Goal: Task Accomplishment & Management: Manage account settings

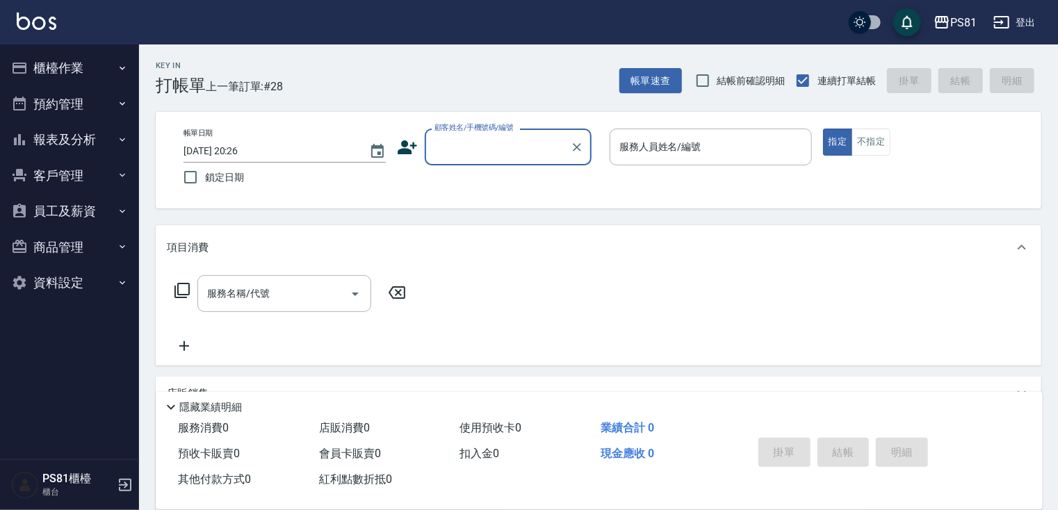
click at [92, 61] on button "櫃檯作業" at bounding box center [70, 68] width 128 height 36
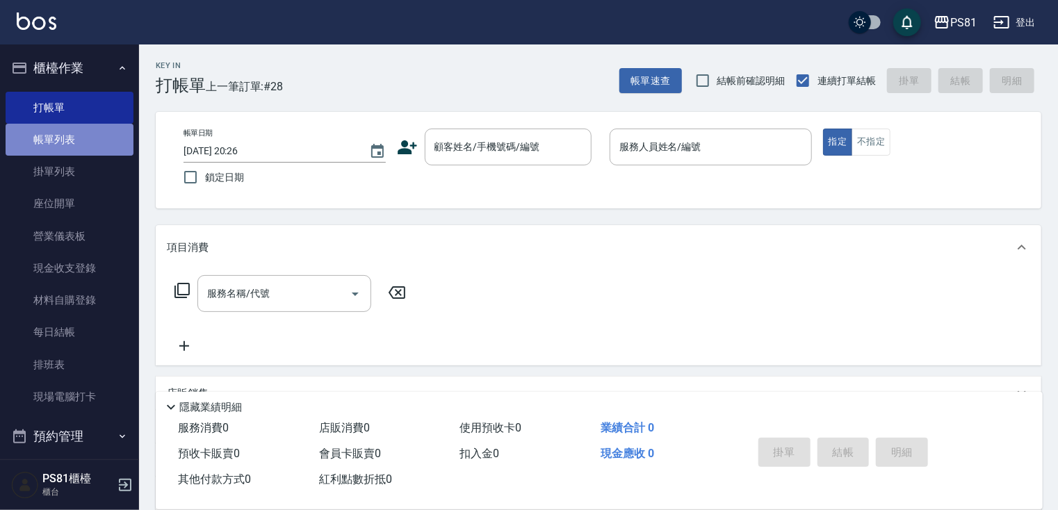
click at [100, 135] on link "帳單列表" at bounding box center [70, 140] width 128 height 32
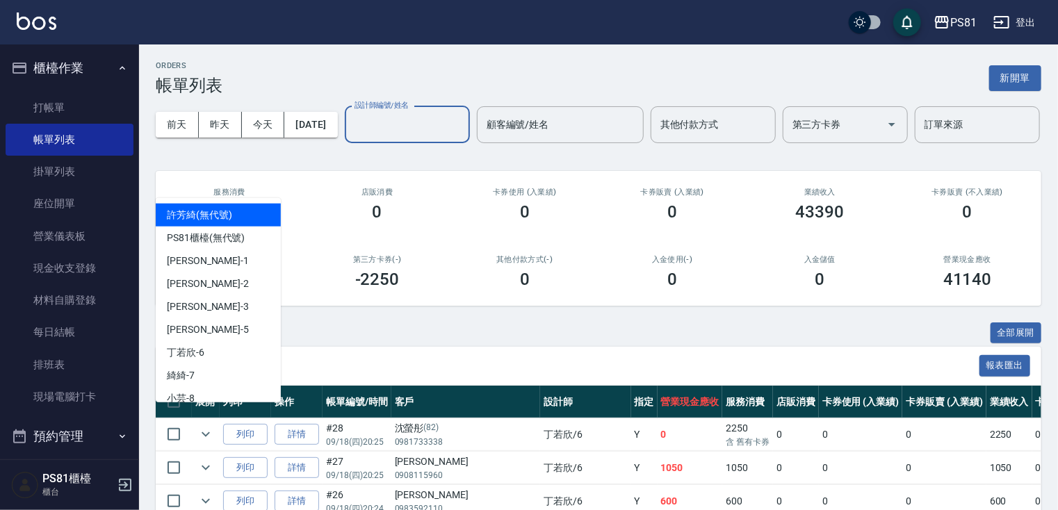
click at [351, 137] on input "設計師編號/姓名" at bounding box center [407, 125] width 113 height 24
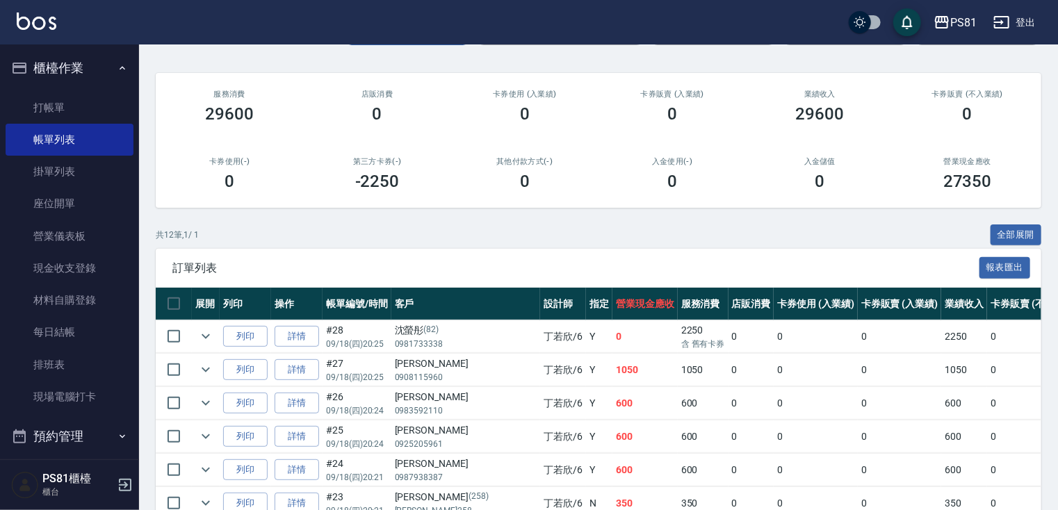
scroll to position [278, 0]
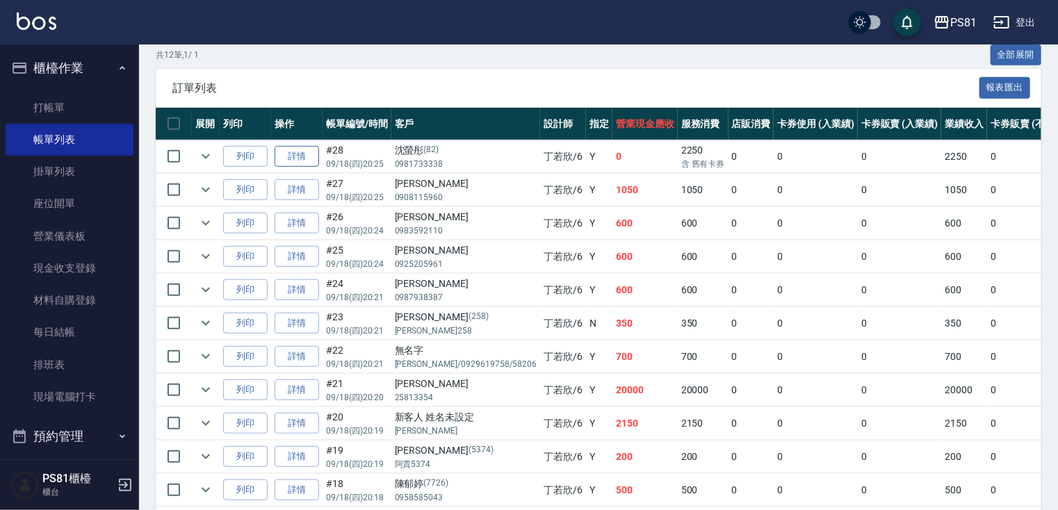
type input "[PERSON_NAME]-6"
click at [311, 168] on link "詳情" at bounding box center [297, 157] width 44 height 22
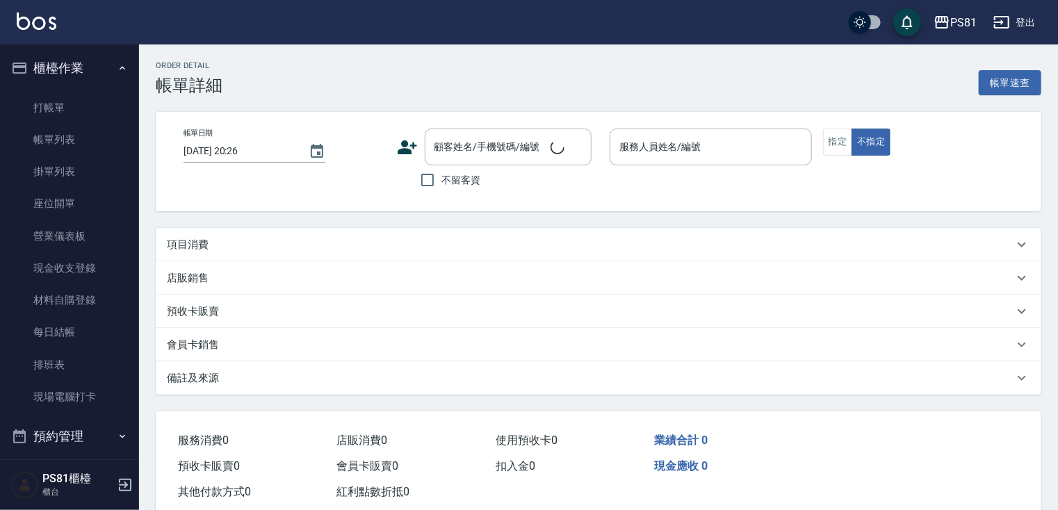
type input "[DATE] 20:25"
type input "[PERSON_NAME]-6"
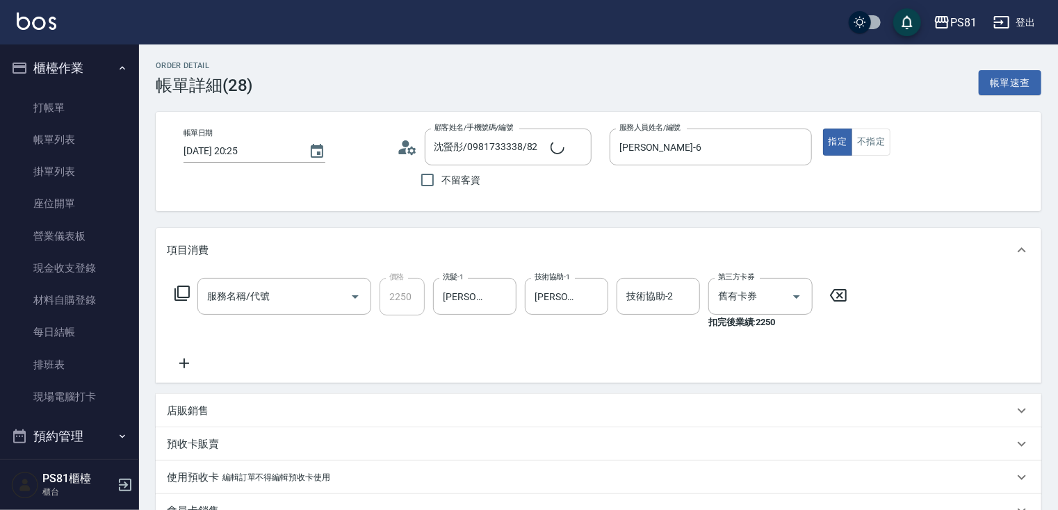
type input "沈螢彤/0981733338/82"
type input "黑光卡使用(2024)(1215)"
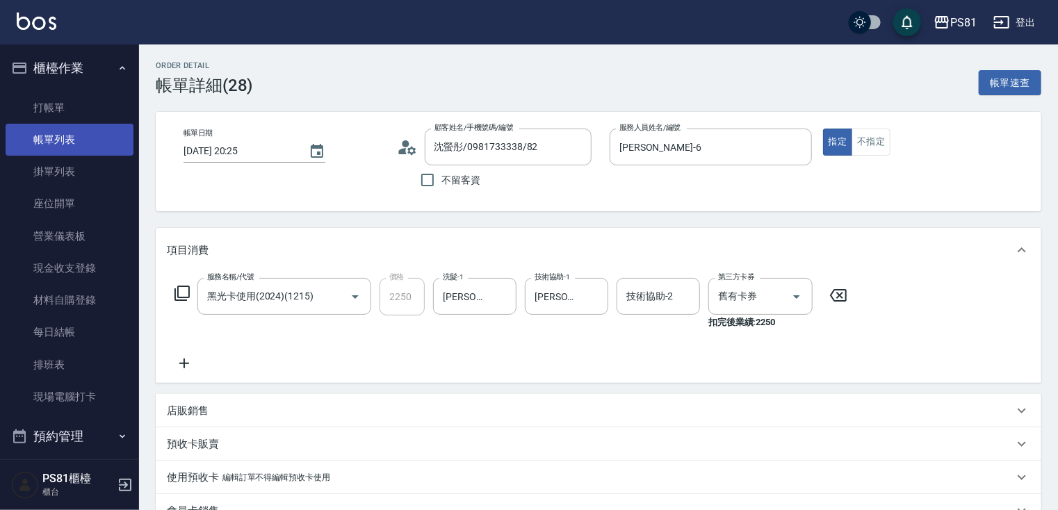
click at [81, 143] on link "帳單列表" at bounding box center [70, 140] width 128 height 32
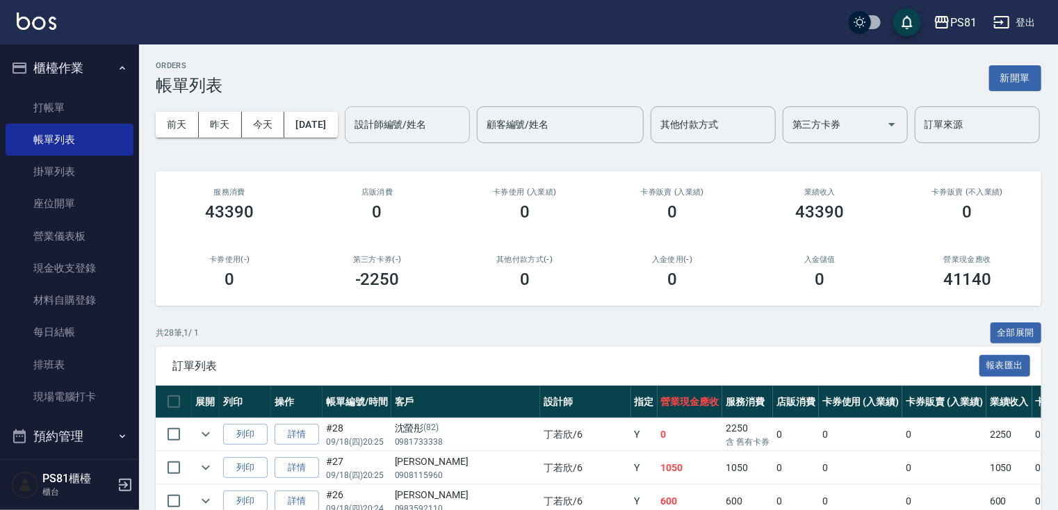
click at [351, 137] on input "設計師編號/姓名" at bounding box center [407, 125] width 113 height 24
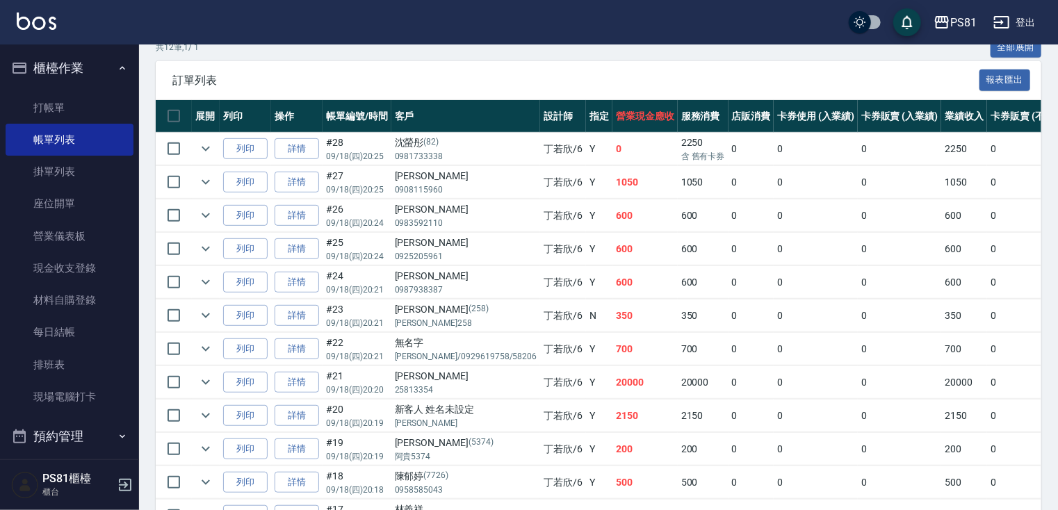
scroll to position [348, 0]
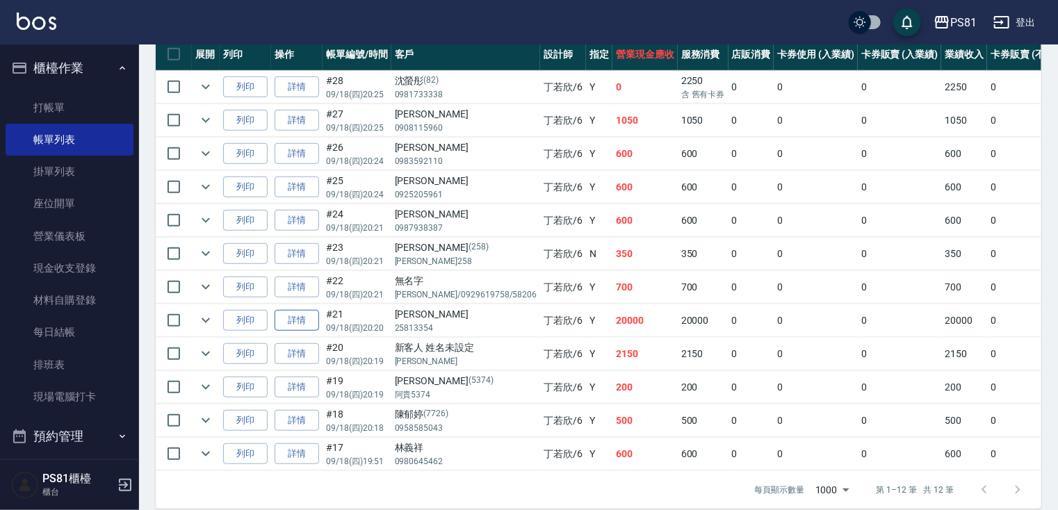
type input "[PERSON_NAME]-6"
click at [304, 332] on link "詳情" at bounding box center [297, 321] width 44 height 22
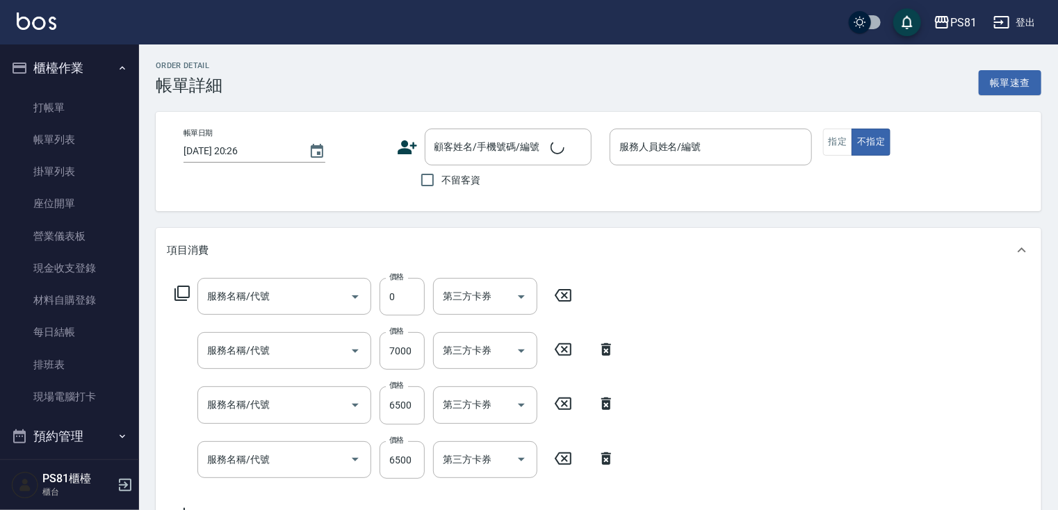
type input "[DATE] 20:20"
type input "[PERSON_NAME]-6"
type input "基本染髮(401)"
type input "極致一般爆厚22吋(40束)(G72)"
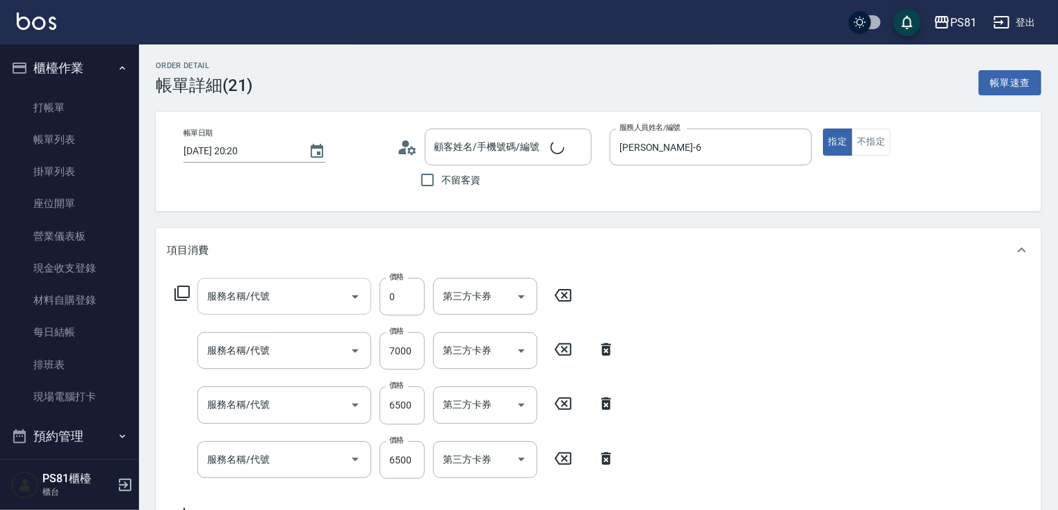
type input "極致一般爆厚22吋(40束)(G72)"
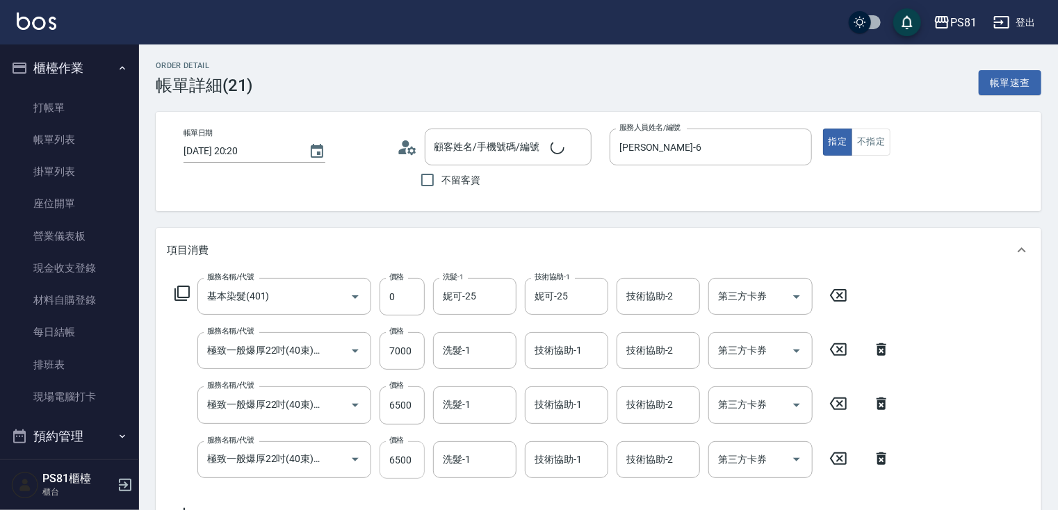
type input "[PERSON_NAME]/25813354/"
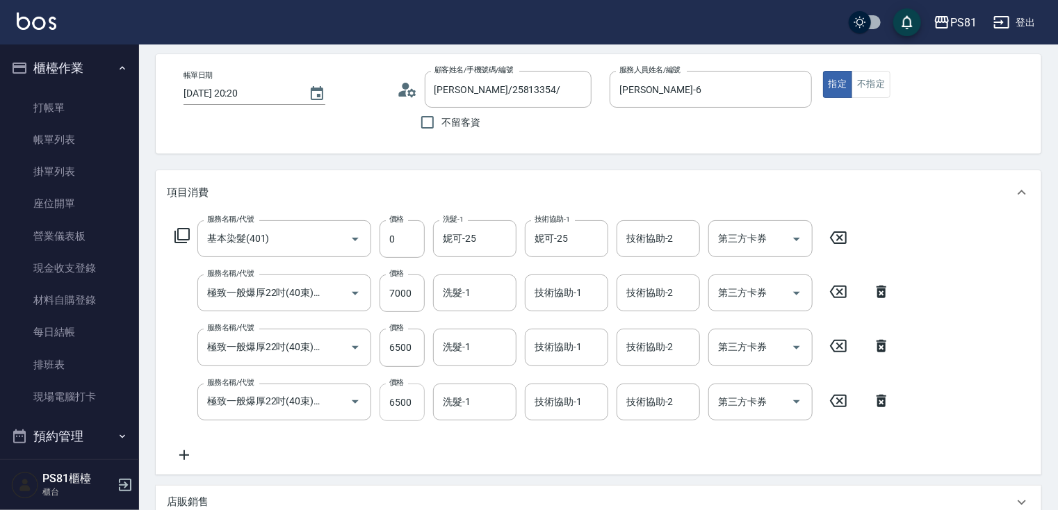
scroll to position [209, 0]
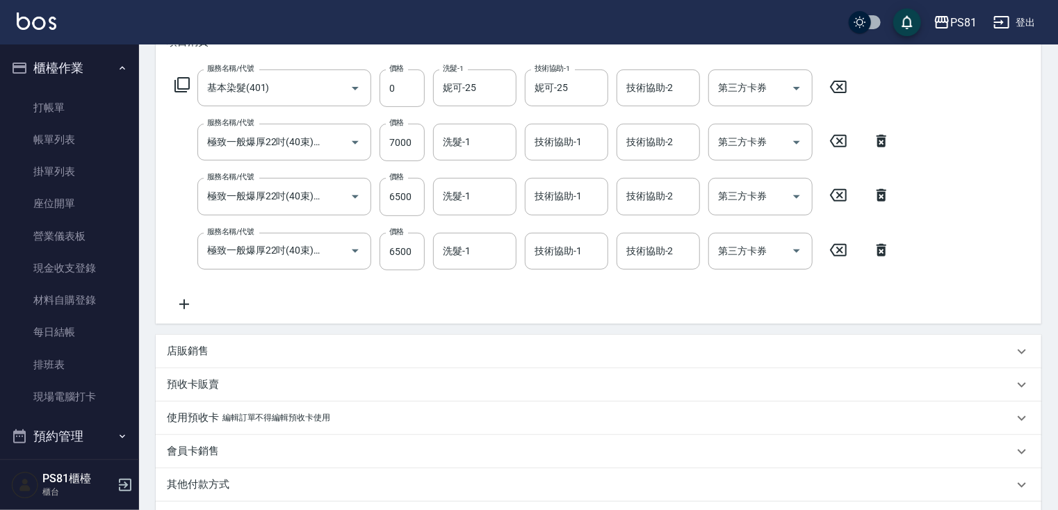
click at [840, 247] on icon at bounding box center [838, 250] width 35 height 17
click at [405, 152] on input "7000" at bounding box center [402, 143] width 45 height 38
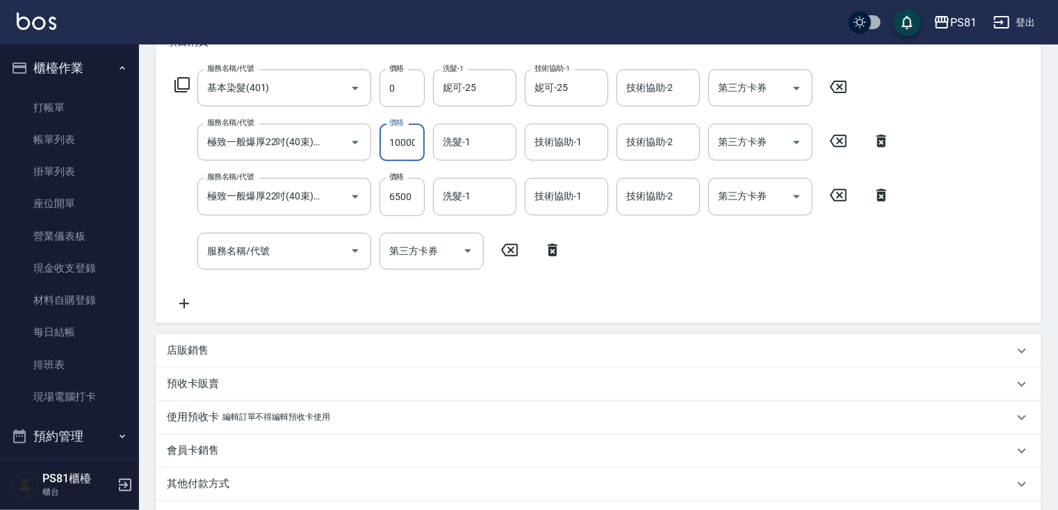
scroll to position [0, 1]
type input "10000"
click at [412, 199] on input "6500" at bounding box center [402, 197] width 45 height 38
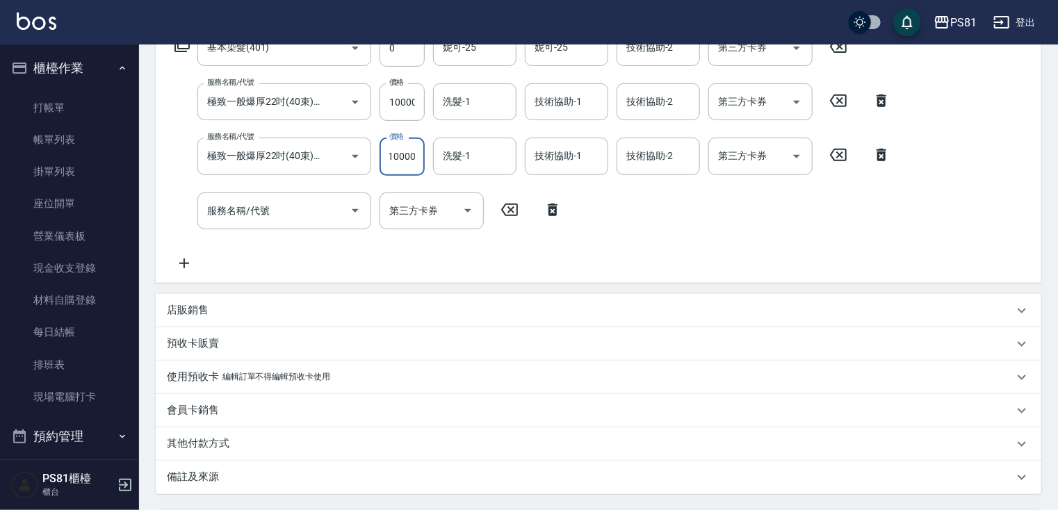
scroll to position [381, 0]
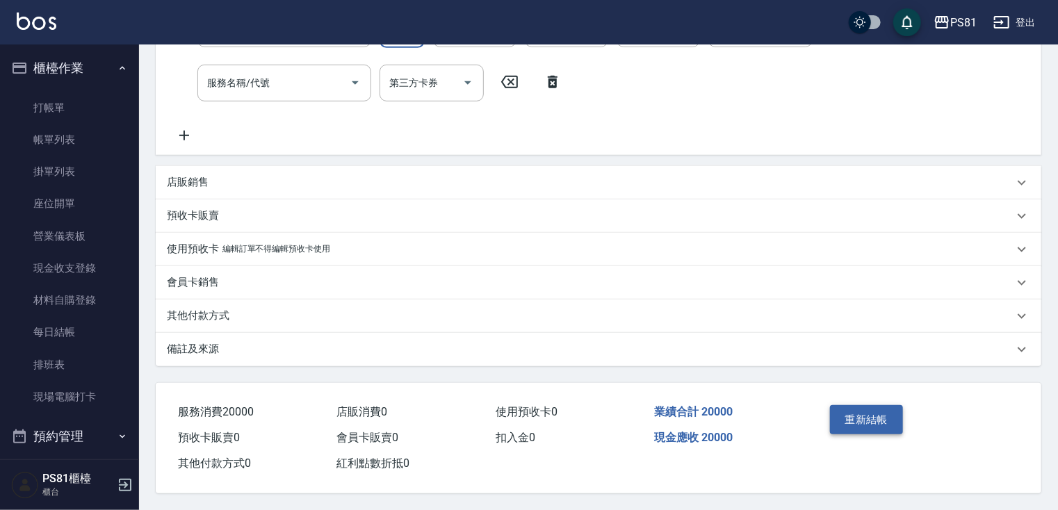
type input "10000"
click at [901, 418] on button "重新結帳" at bounding box center [867, 419] width 74 height 29
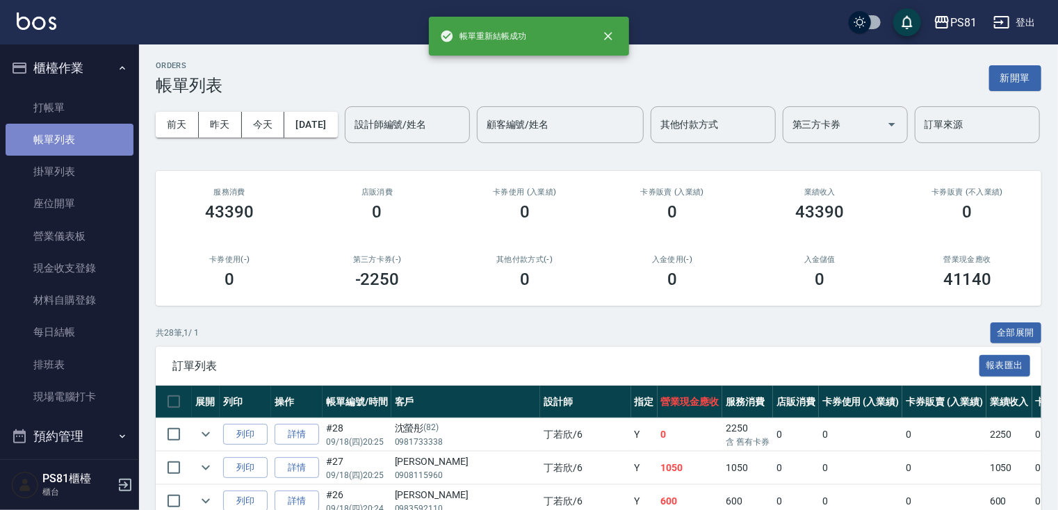
click at [77, 136] on link "帳單列表" at bounding box center [70, 140] width 128 height 32
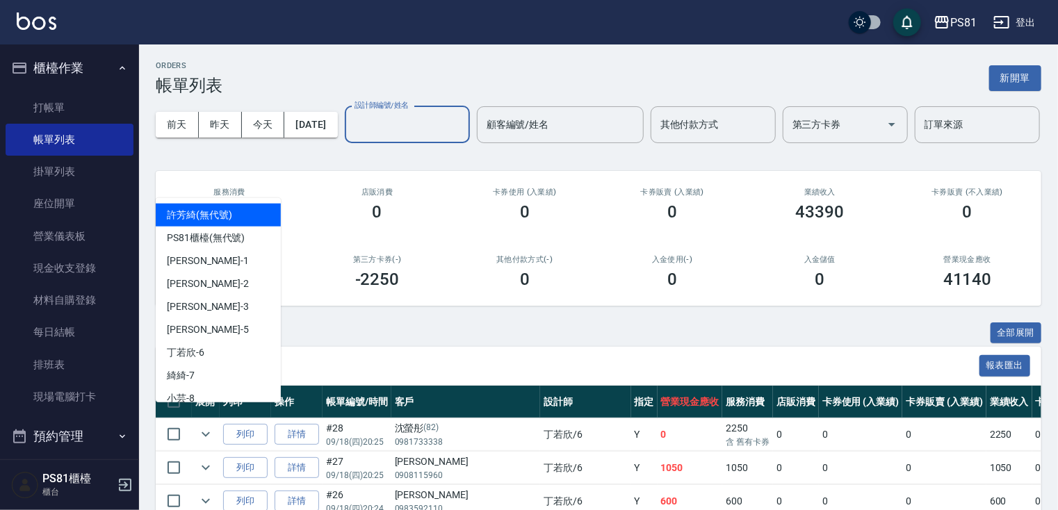
click at [351, 137] on input "設計師編號/姓名" at bounding box center [407, 125] width 113 height 24
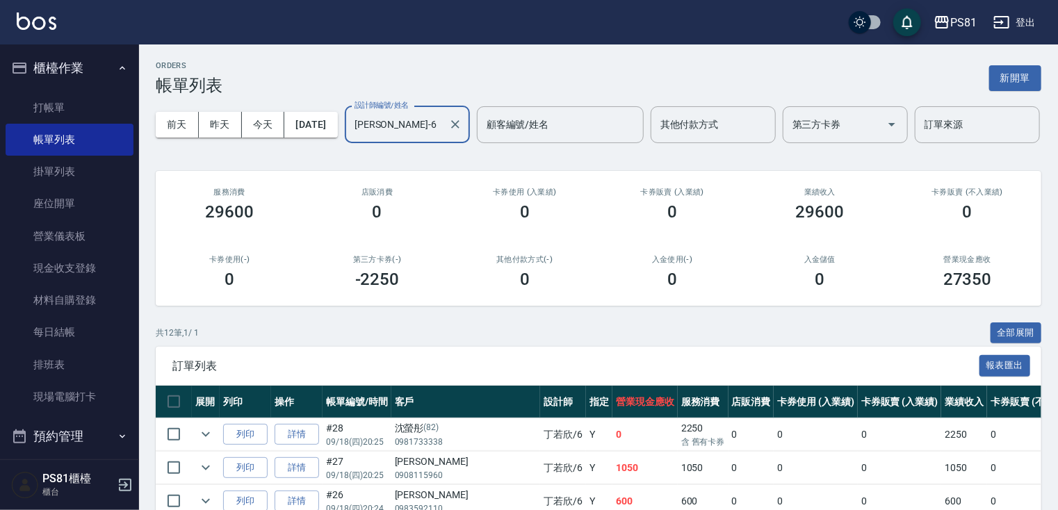
type input "[PERSON_NAME]-6"
click at [1011, 65] on div "ORDERS 帳單列表 新開單" at bounding box center [599, 78] width 886 height 34
click at [1006, 79] on button "新開單" at bounding box center [1015, 78] width 52 height 26
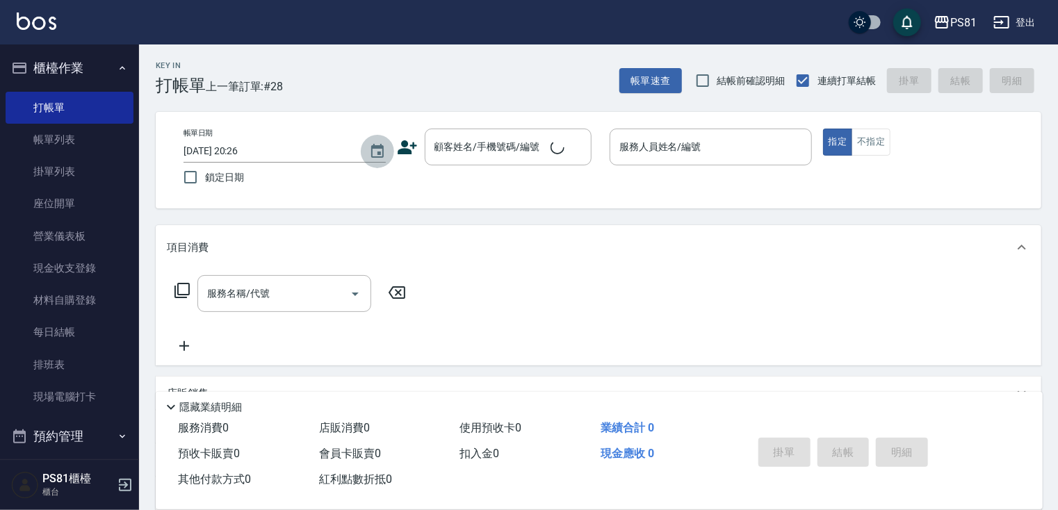
click at [393, 152] on button "Choose date, selected date is 2025-09-18" at bounding box center [377, 151] width 33 height 33
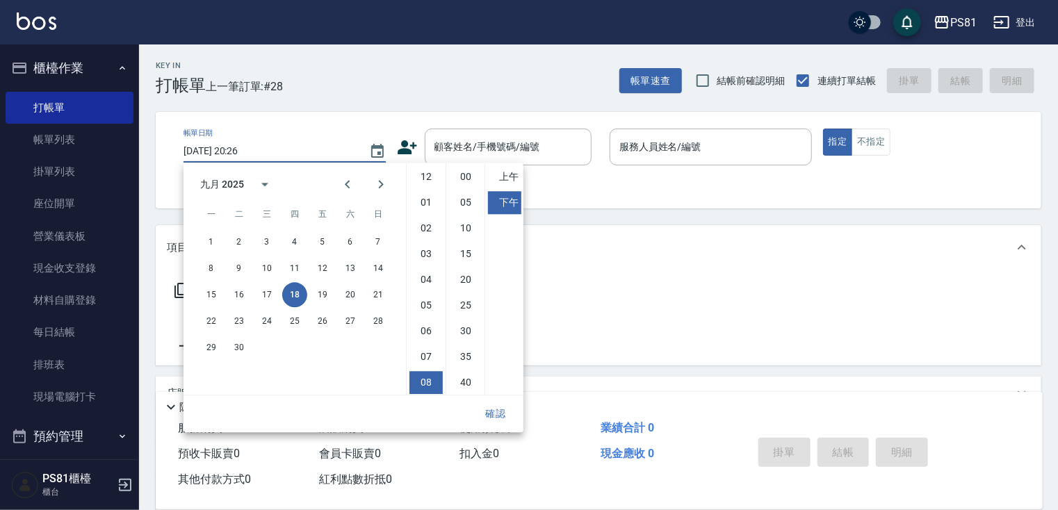
scroll to position [78, 0]
click at [405, 153] on icon at bounding box center [407, 147] width 19 height 14
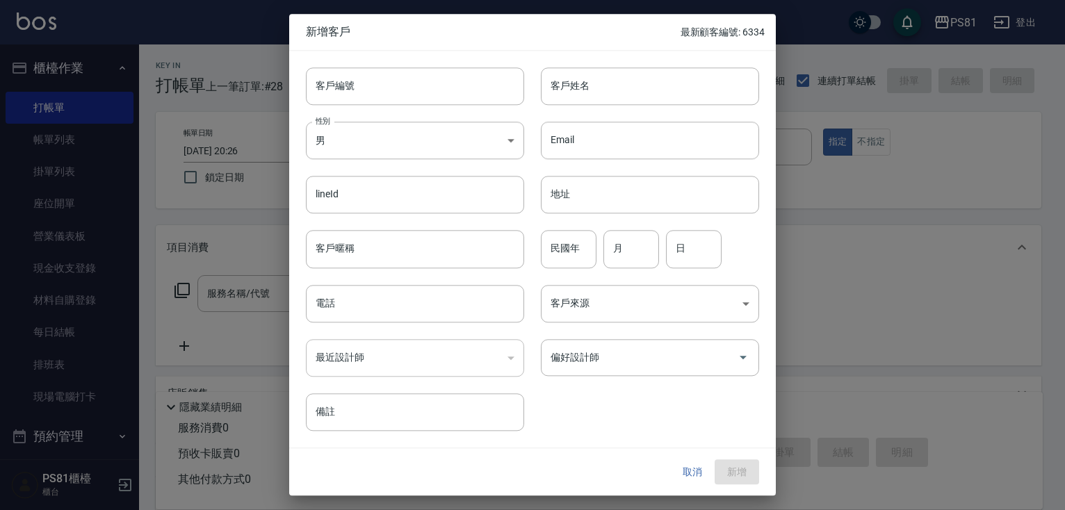
click at [699, 482] on button "取消" at bounding box center [692, 472] width 44 height 26
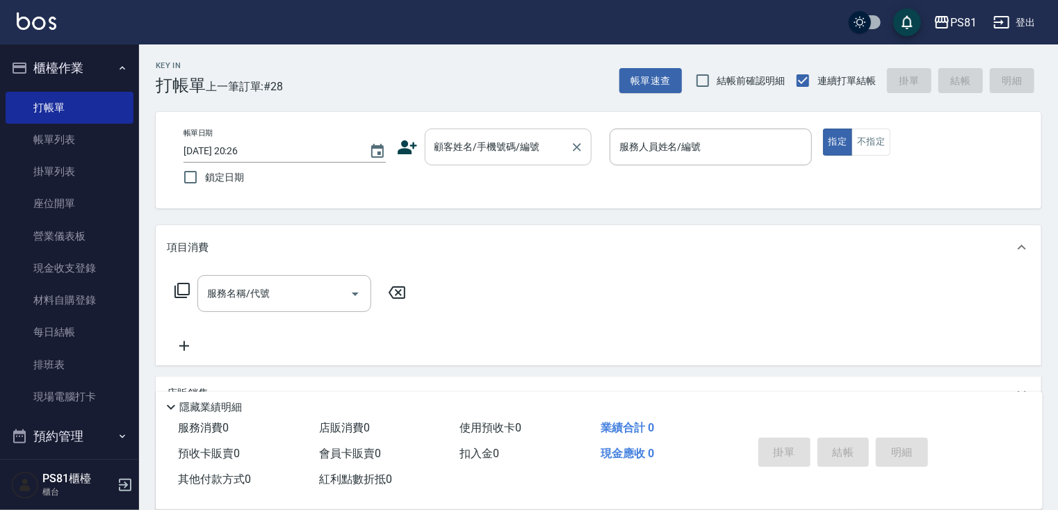
click at [504, 132] on div "顧客姓名/手機號碼/編號" at bounding box center [508, 147] width 167 height 37
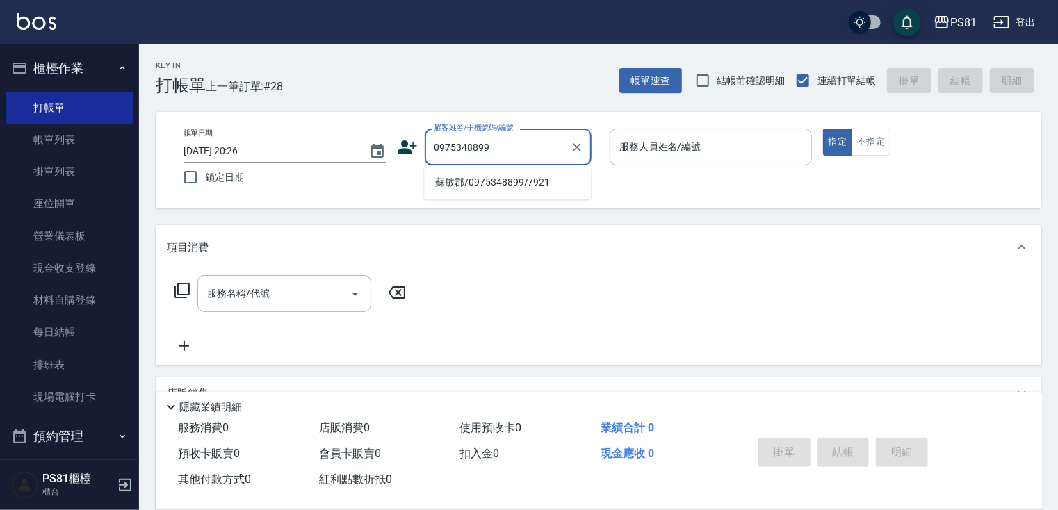
click at [478, 181] on li "蘇敏郡/0975348899/7921" at bounding box center [507, 182] width 167 height 23
type input "蘇敏郡/0975348899/7921"
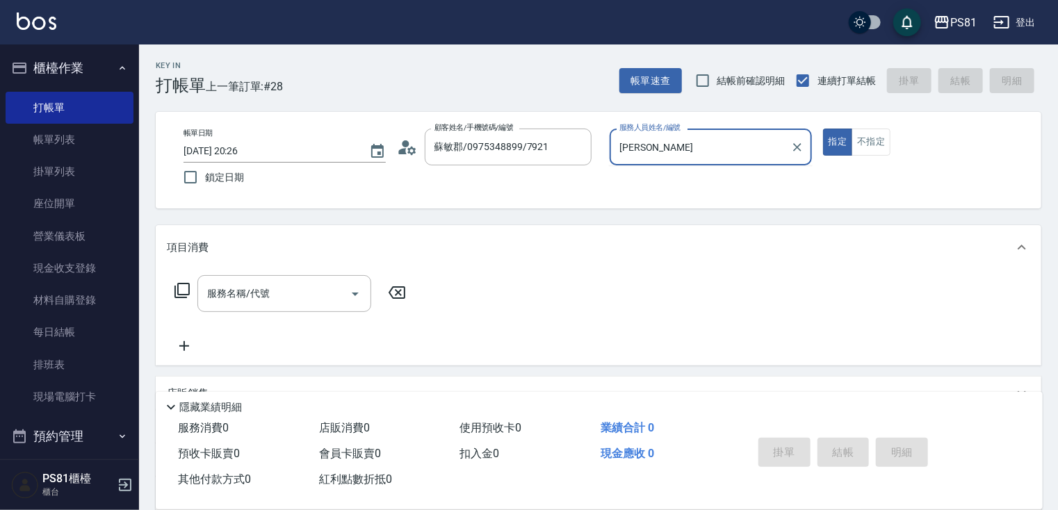
type input "采"
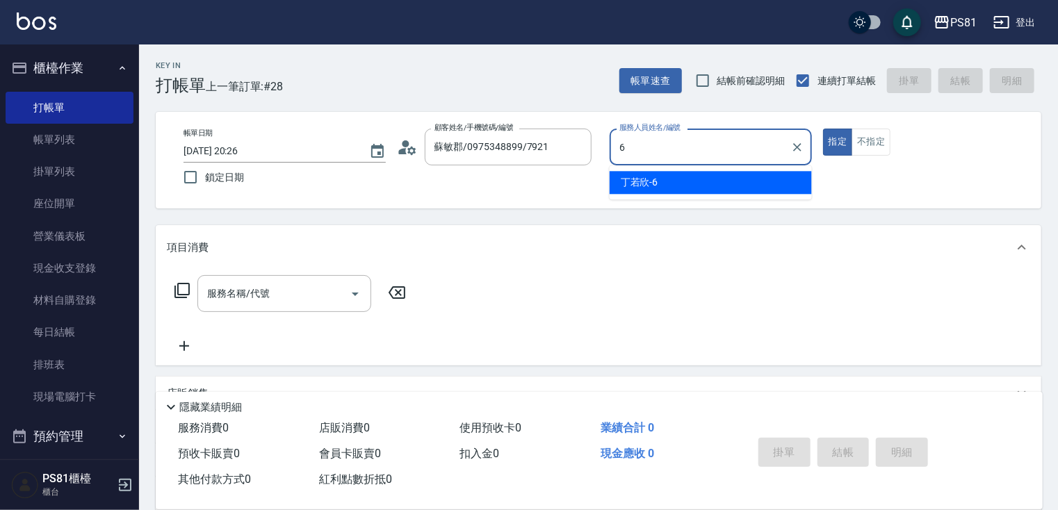
type input "[PERSON_NAME]-6"
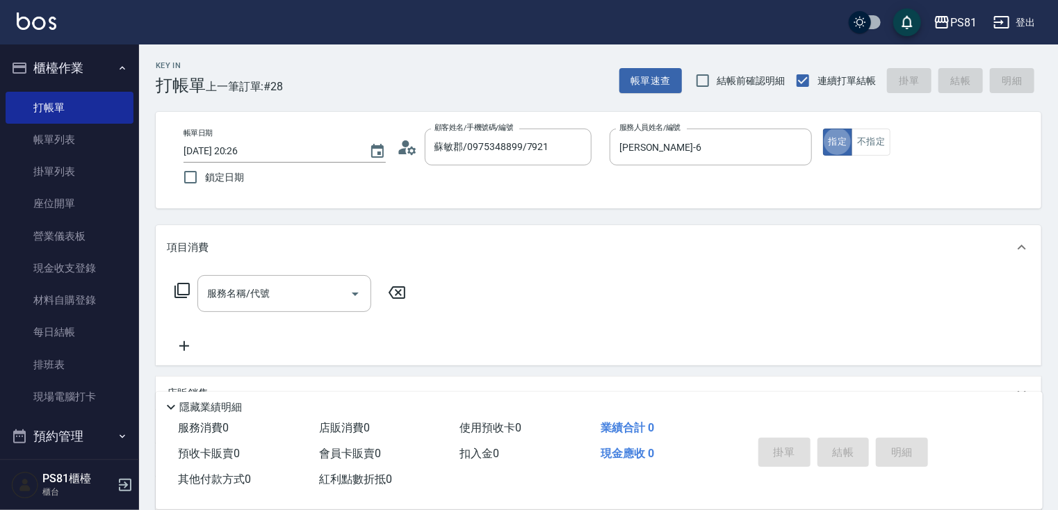
type button "true"
click at [870, 154] on button "不指定" at bounding box center [871, 142] width 39 height 27
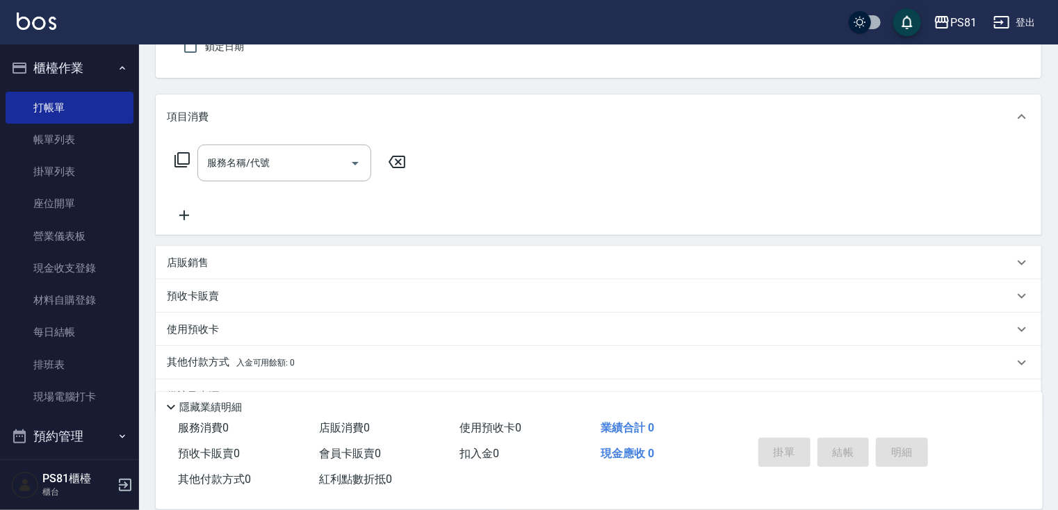
scroll to position [139, 0]
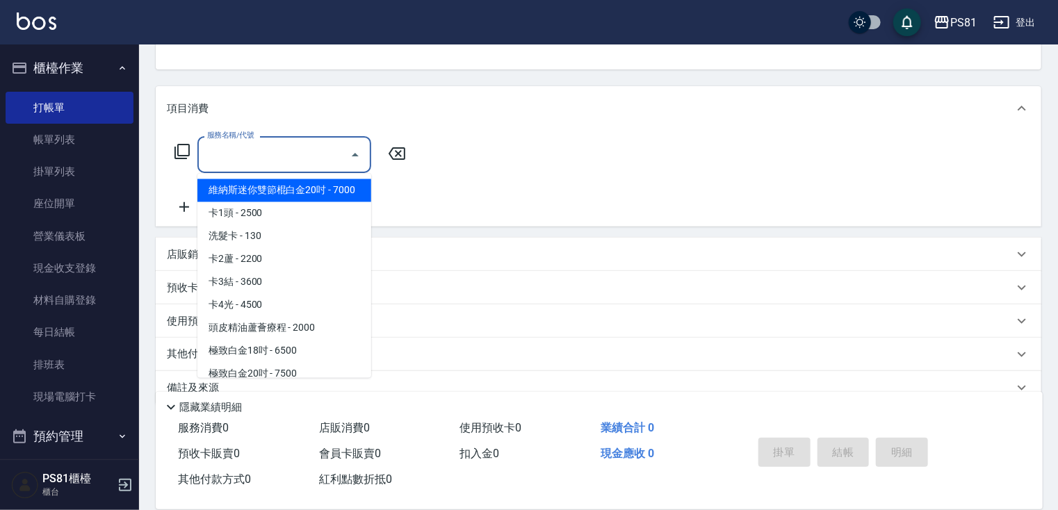
click at [263, 153] on input "服務名稱/代號" at bounding box center [274, 155] width 140 height 24
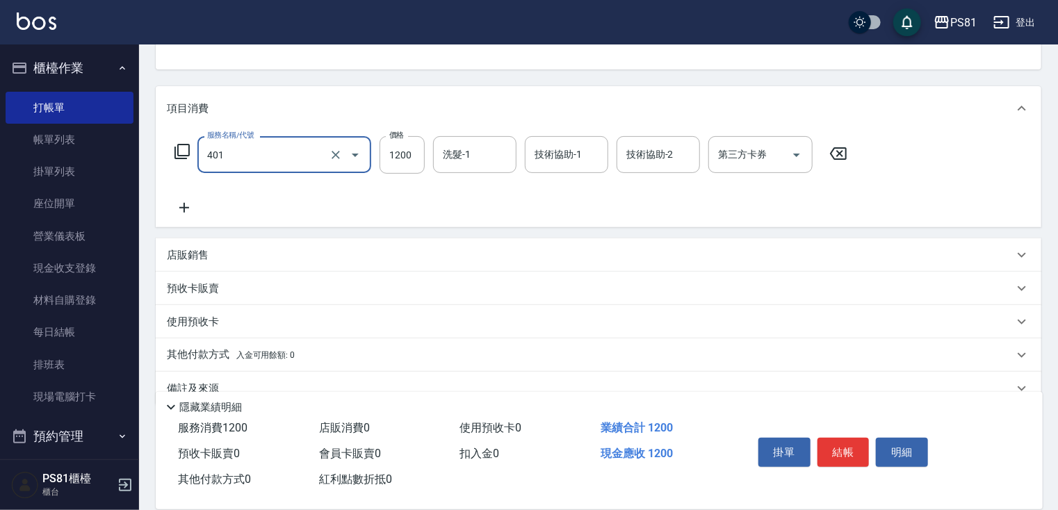
type input "基本染髮(401)"
type input "1500"
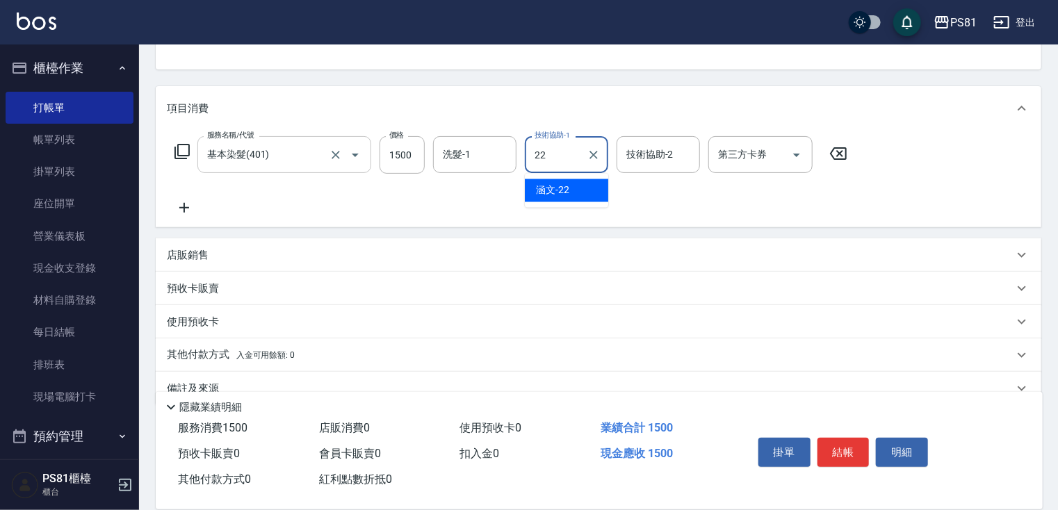
type input "涵文-22"
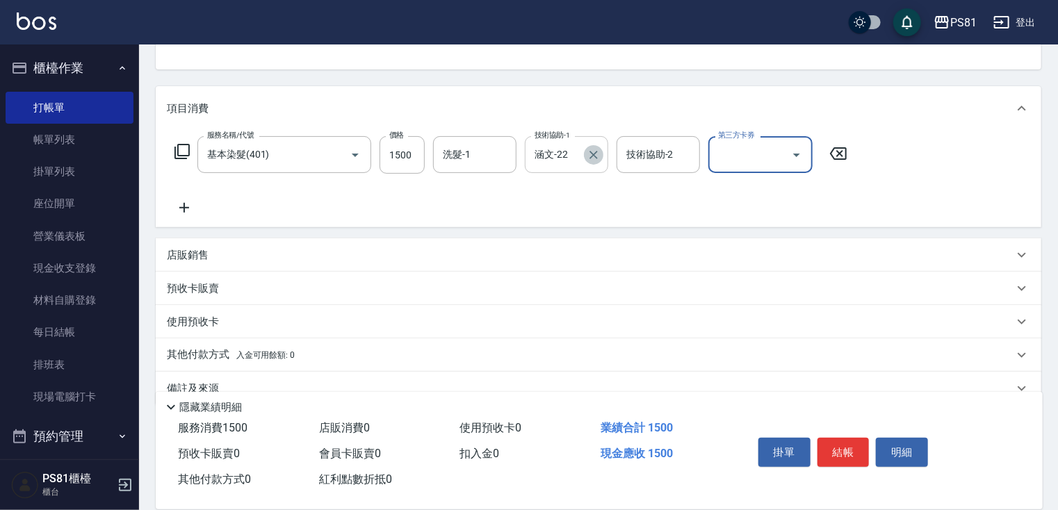
click at [589, 153] on icon "Clear" at bounding box center [594, 155] width 14 height 14
click at [564, 157] on input "技術協助-1" at bounding box center [566, 155] width 71 height 24
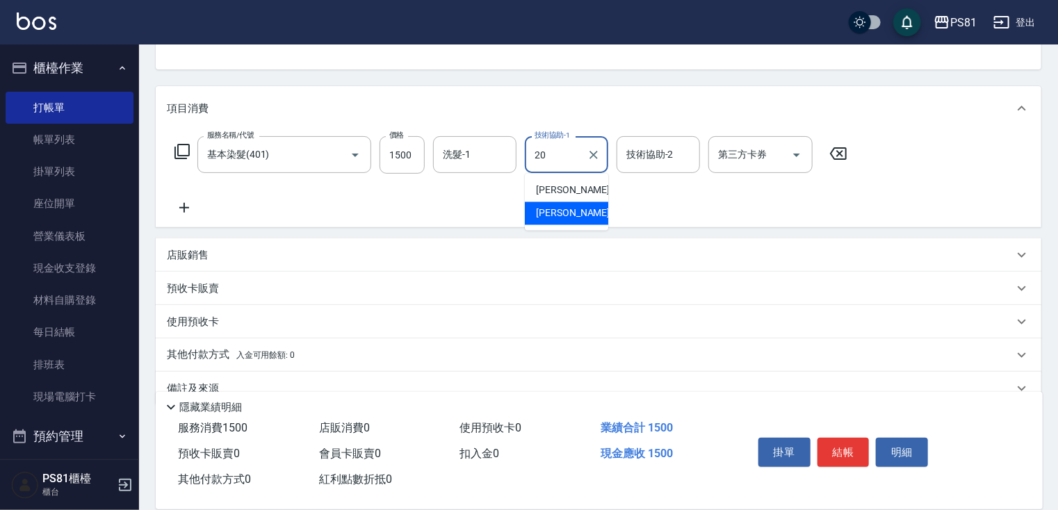
type input "[PERSON_NAME]-20"
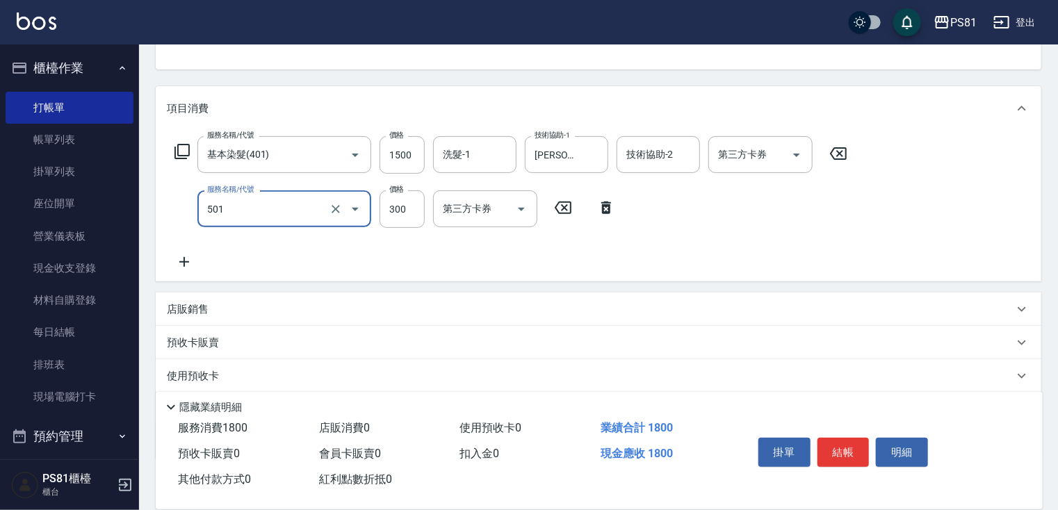
type input "自備護髮(501)"
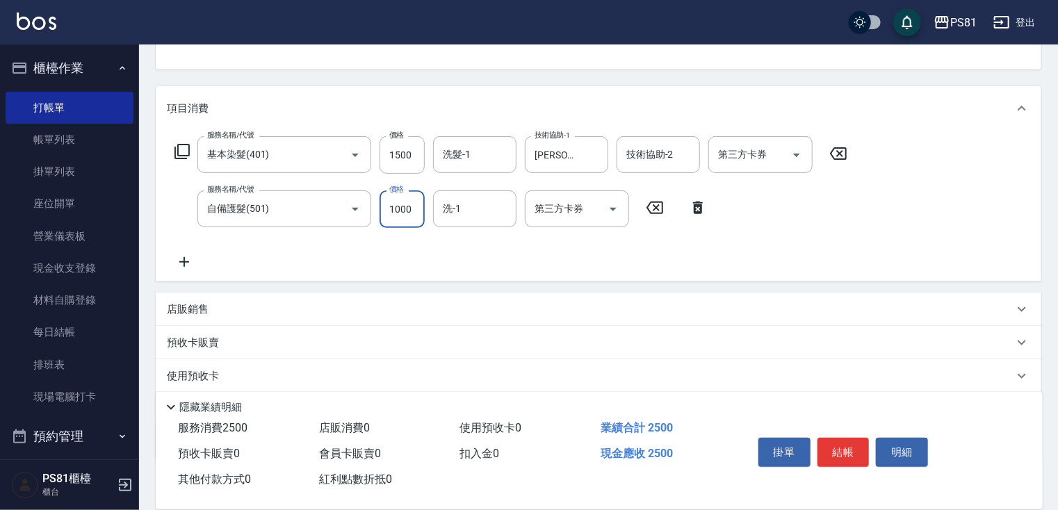
type input "1000"
type input "[PERSON_NAME]-20"
click at [473, 141] on div "洗髮-1" at bounding box center [474, 154] width 83 height 37
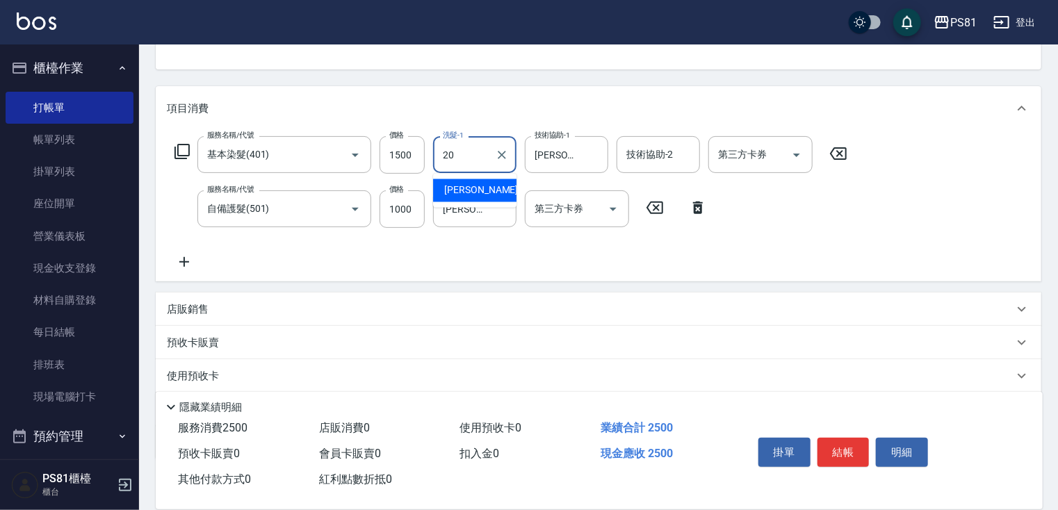
type input "[PERSON_NAME]-20"
drag, startPoint x: 193, startPoint y: 263, endPoint x: 200, endPoint y: 268, distance: 8.7
click at [200, 268] on icon at bounding box center [184, 262] width 35 height 17
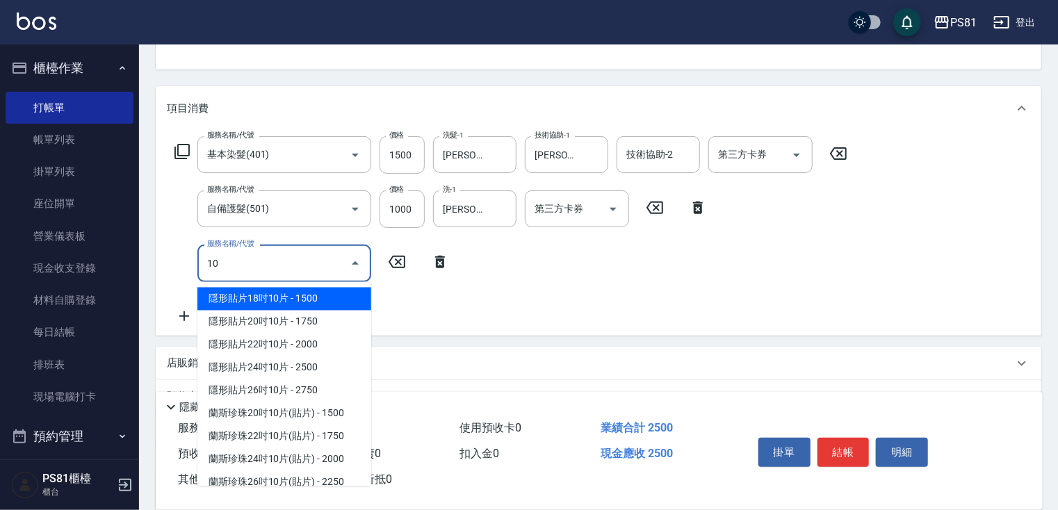
type input "1"
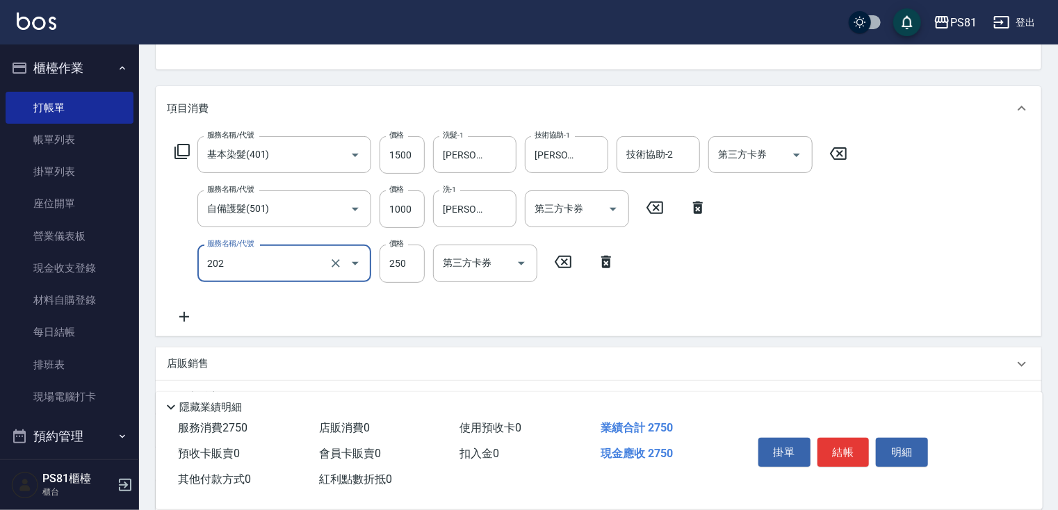
type input "單剪250(202)"
type input "250"
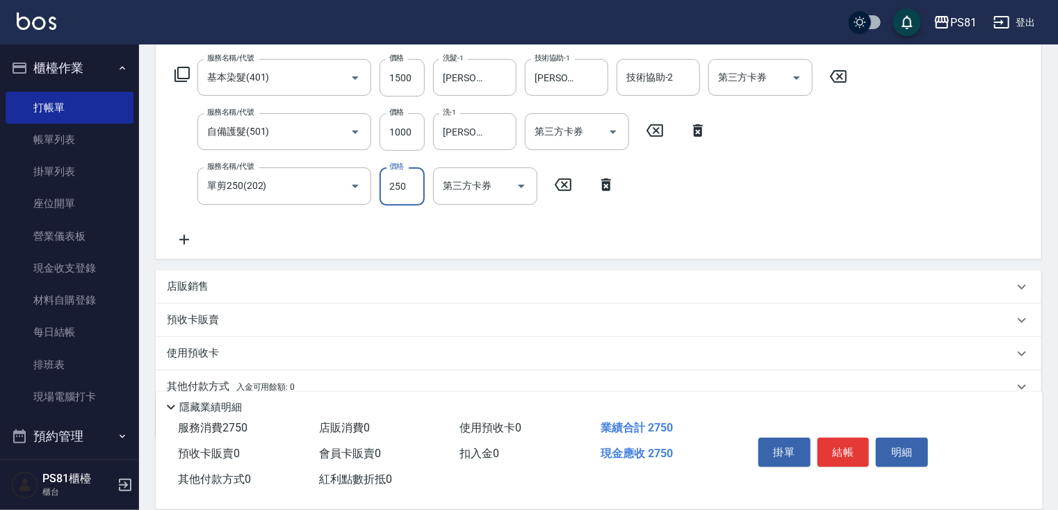
scroll to position [275, 0]
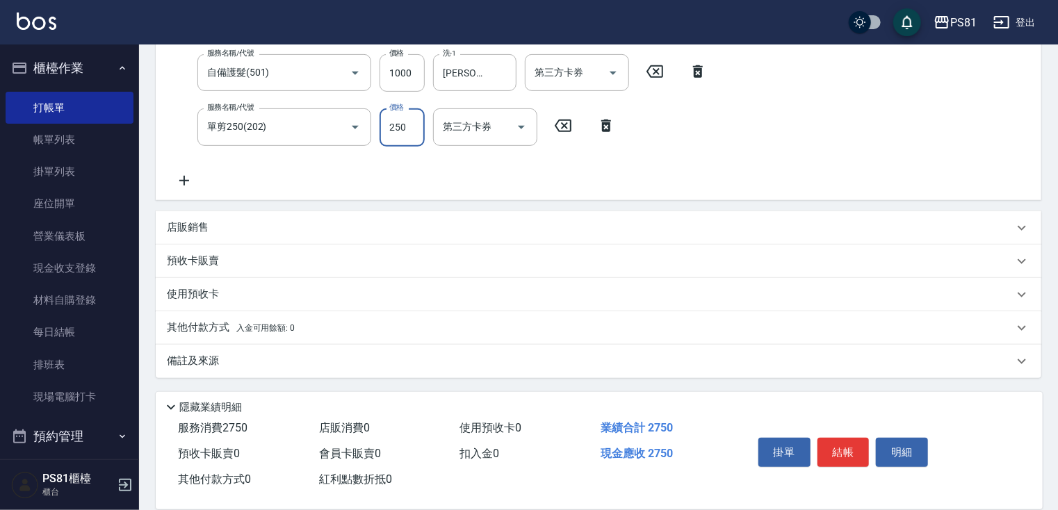
click at [279, 327] on span "入金可用餘額: 0" at bounding box center [265, 328] width 59 height 10
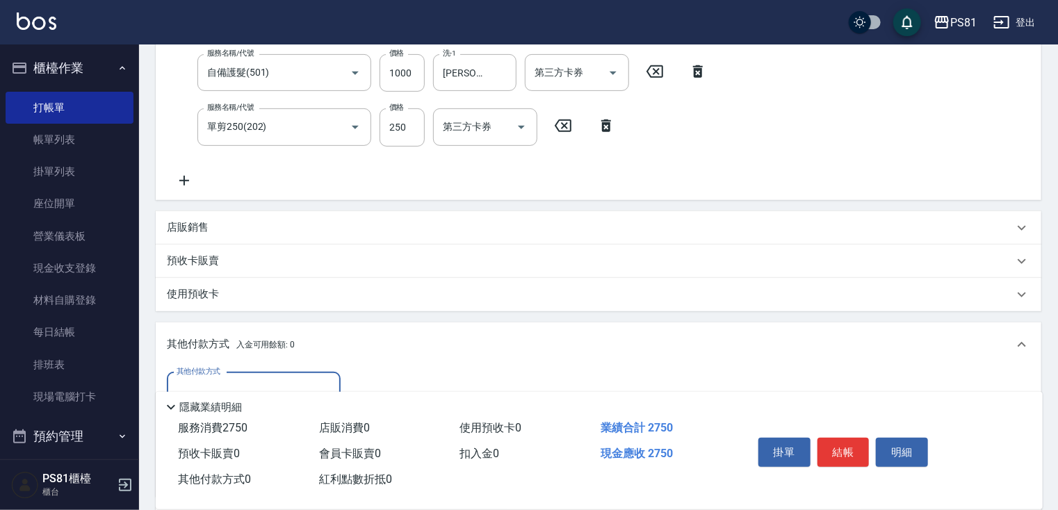
scroll to position [0, 0]
click at [204, 384] on input "其他付款方式" at bounding box center [253, 391] width 161 height 24
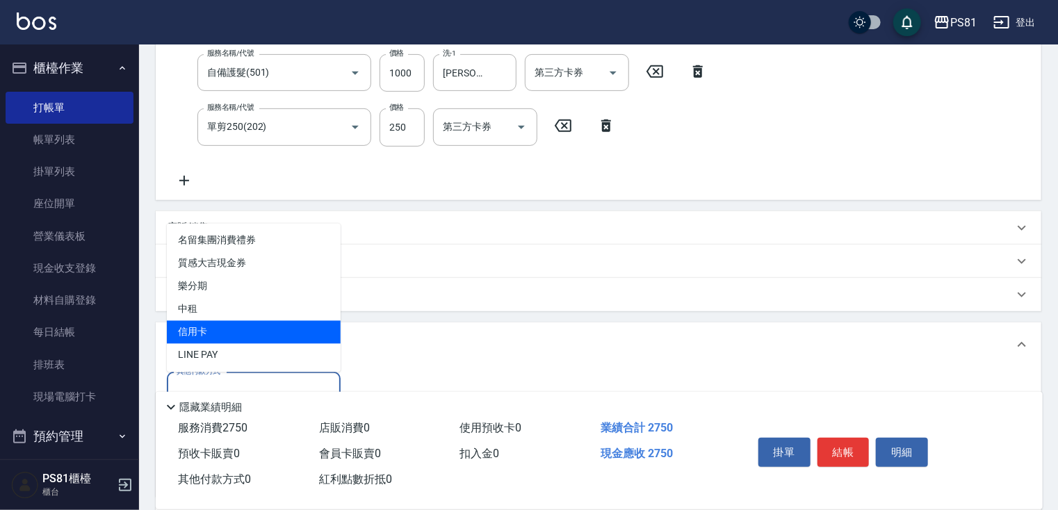
click at [217, 332] on span "信用卡" at bounding box center [254, 332] width 174 height 23
type input "信用卡"
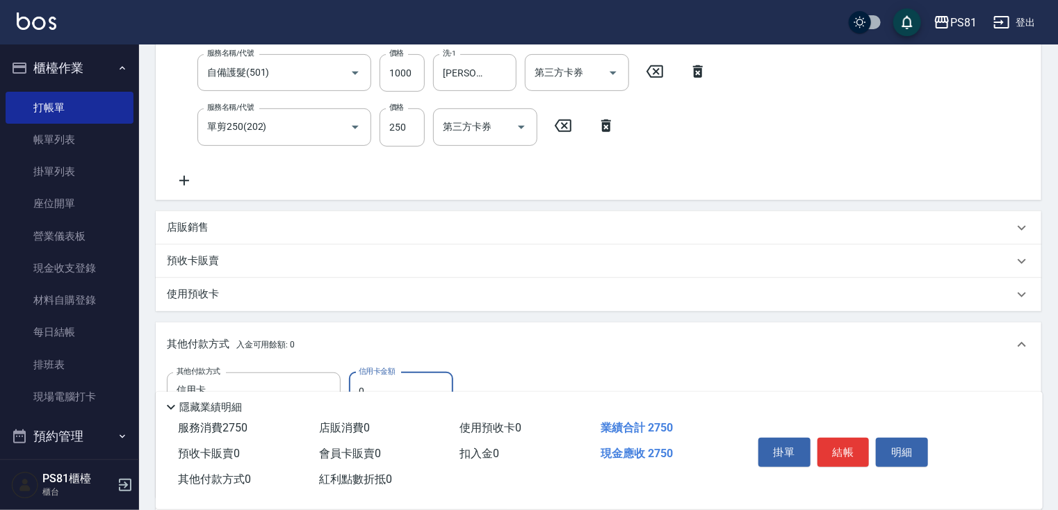
drag, startPoint x: 401, startPoint y: 373, endPoint x: 400, endPoint y: 385, distance: 11.9
click at [401, 380] on input "0" at bounding box center [401, 392] width 104 height 38
click at [400, 385] on input "0" at bounding box center [401, 392] width 104 height 38
type input "2750"
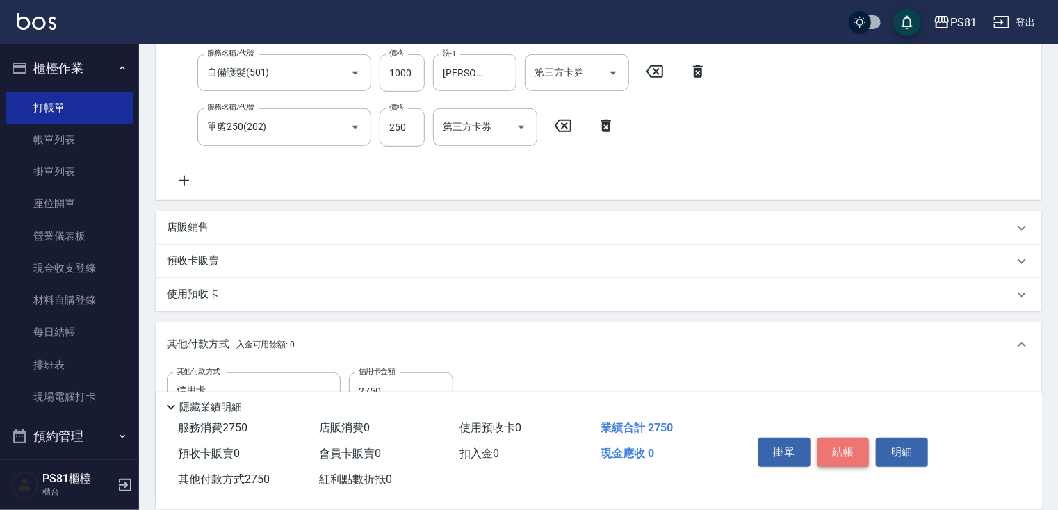
click at [846, 448] on button "結帳" at bounding box center [843, 452] width 52 height 29
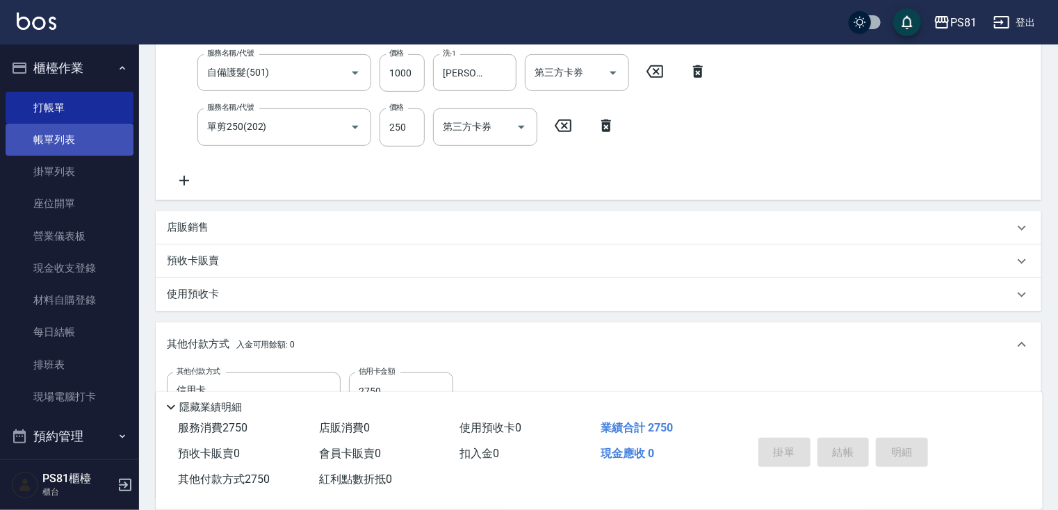
type input "[DATE] 20:27"
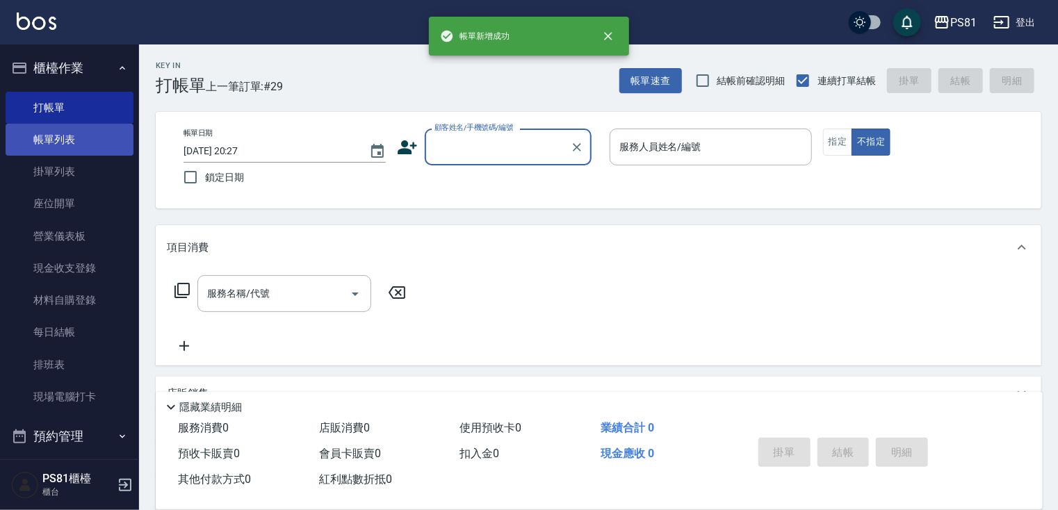
click at [81, 141] on link "帳單列表" at bounding box center [70, 140] width 128 height 32
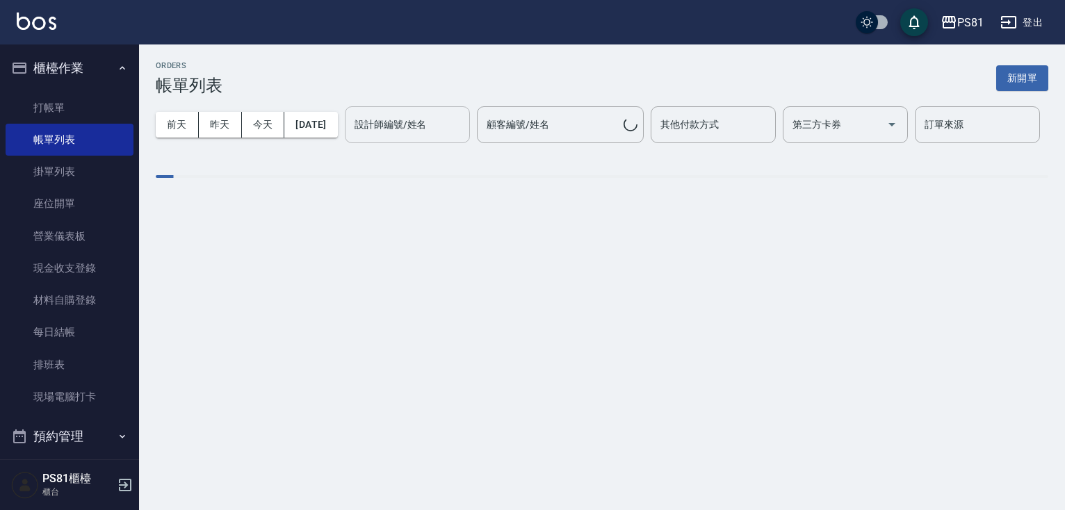
click at [345, 143] on div "設計師編號/姓名 設計師編號/姓名" at bounding box center [407, 124] width 125 height 37
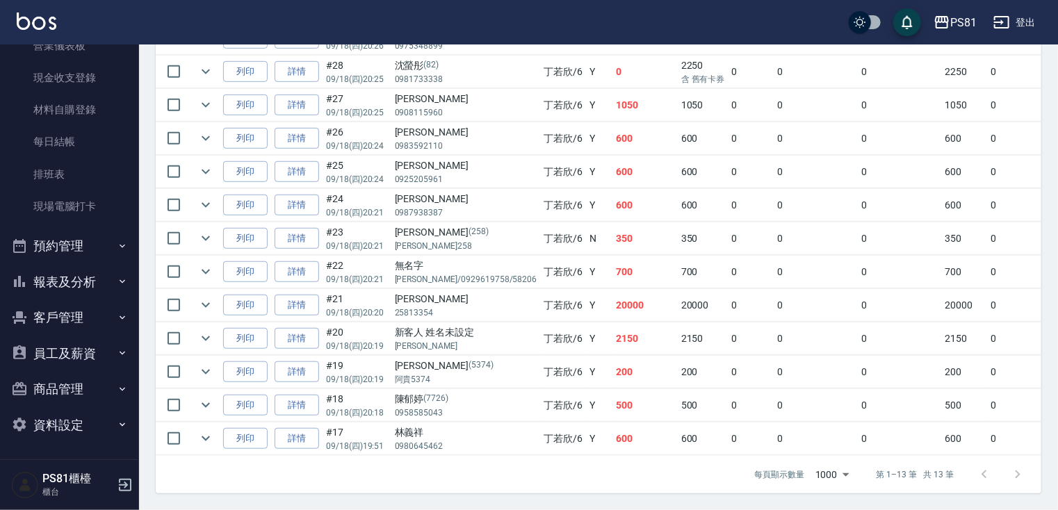
scroll to position [447, 0]
type input "[PERSON_NAME]-6"
click at [88, 282] on button "報表及分析" at bounding box center [70, 282] width 128 height 36
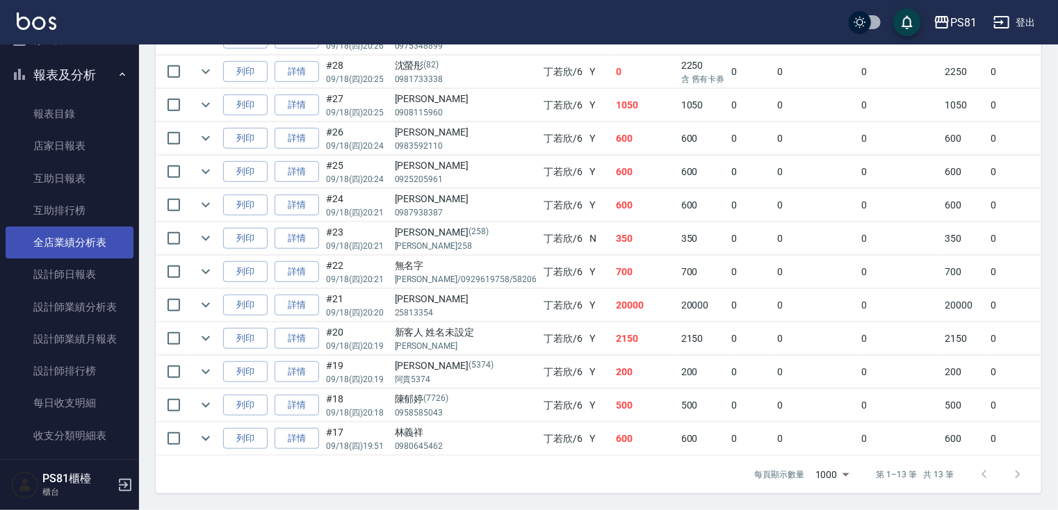
scroll to position [399, 0]
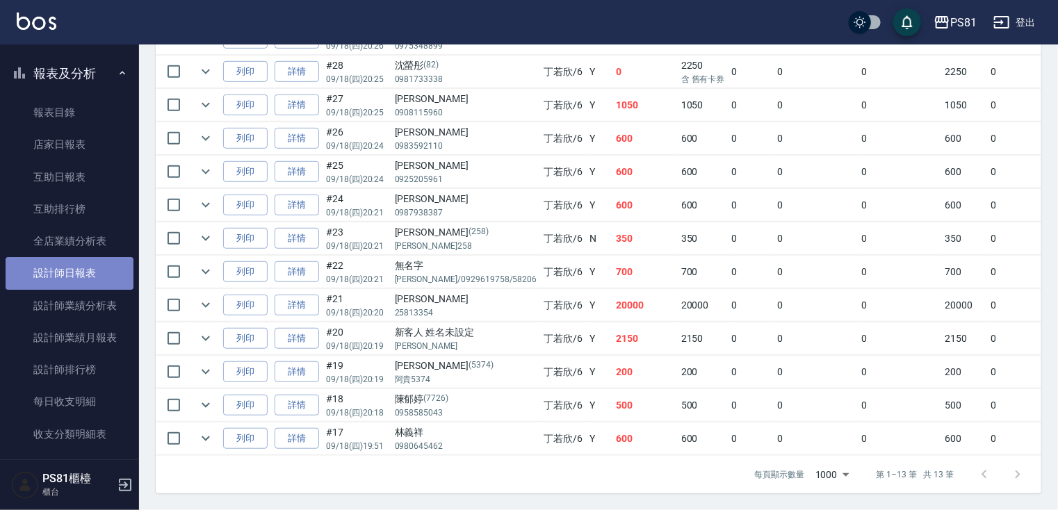
click at [97, 284] on link "設計師日報表" at bounding box center [70, 273] width 128 height 32
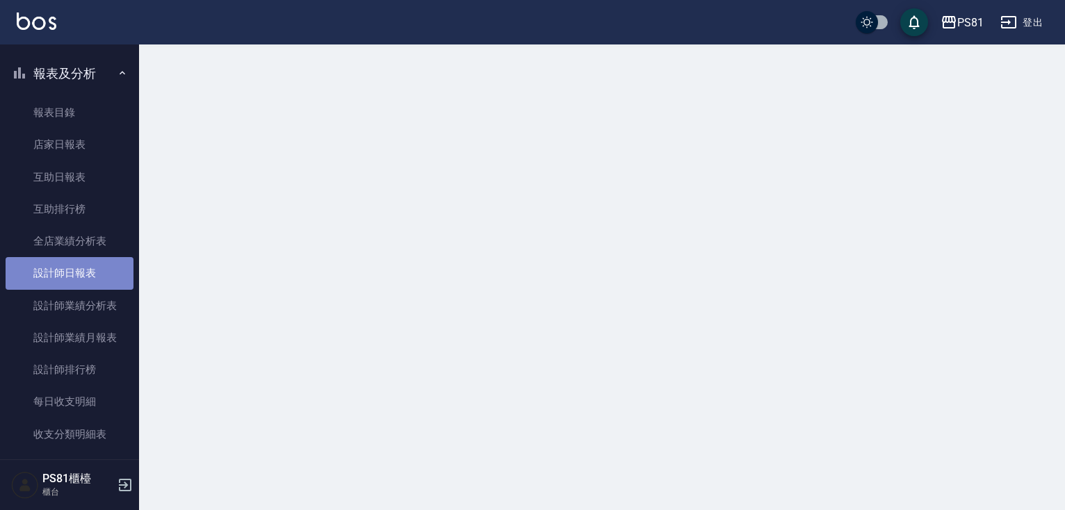
click at [97, 284] on link "設計師日報表" at bounding box center [70, 273] width 128 height 32
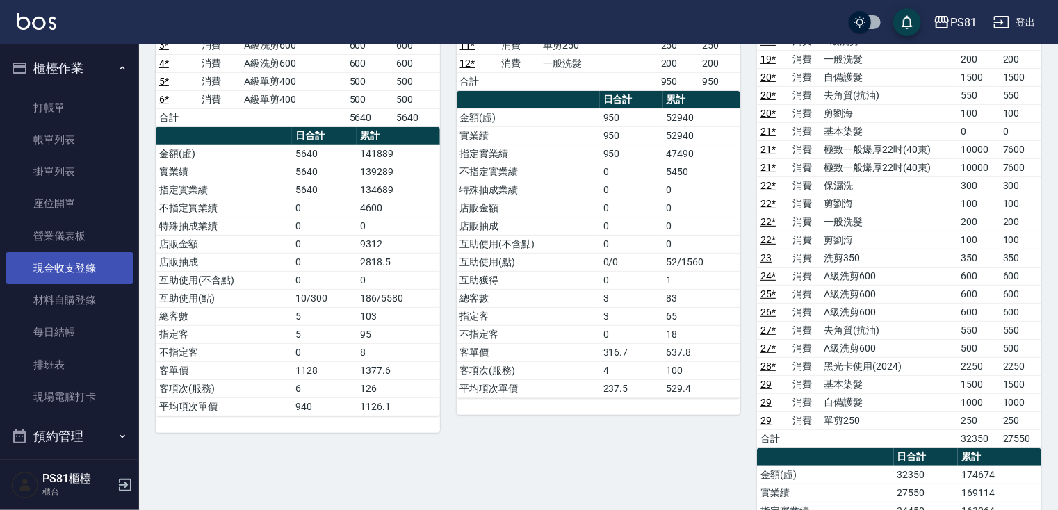
click at [103, 271] on link "現金收支登錄" at bounding box center [70, 268] width 128 height 32
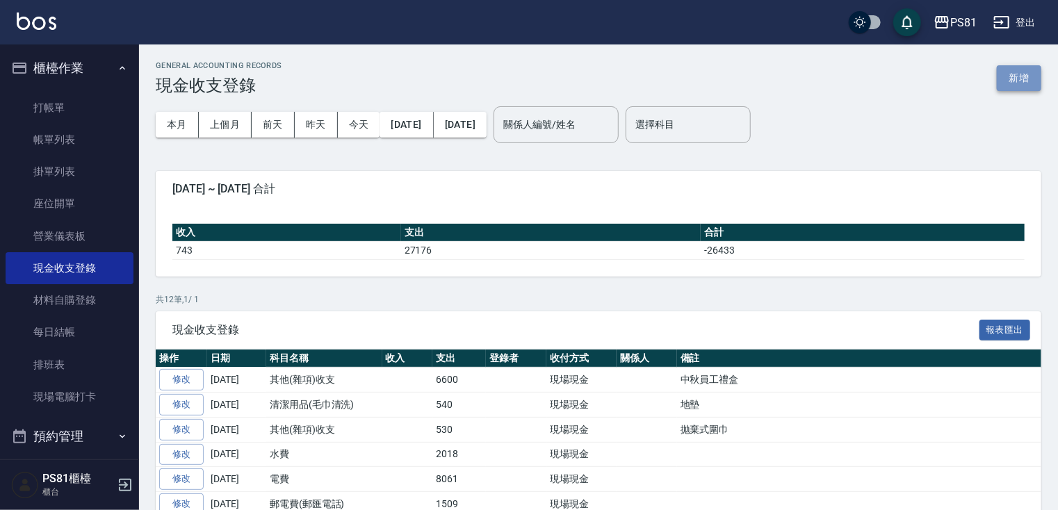
click at [1018, 74] on button "新增" at bounding box center [1019, 78] width 44 height 26
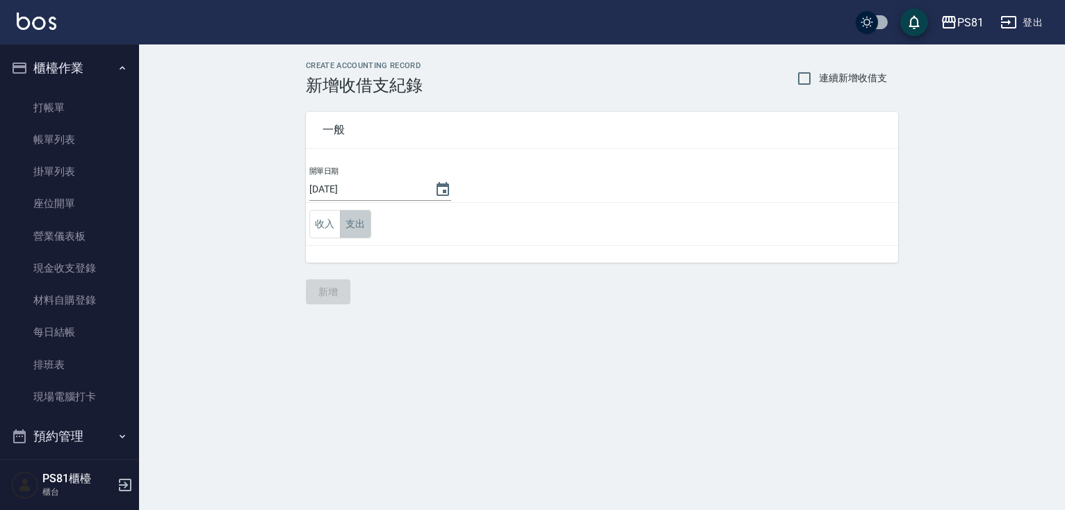
click at [355, 218] on button "支出" at bounding box center [355, 224] width 31 height 29
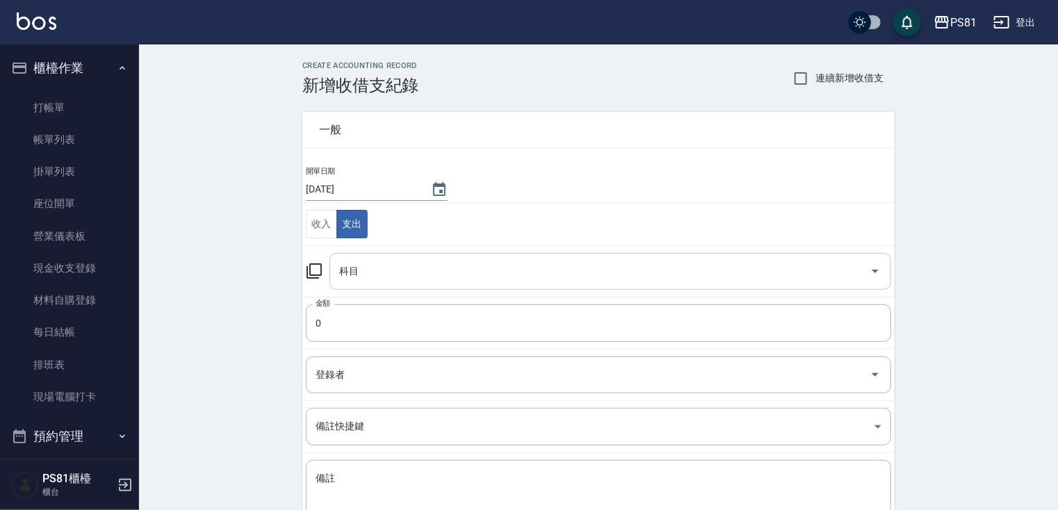
click at [368, 264] on input "科目" at bounding box center [600, 271] width 528 height 24
type input "ㄑ"
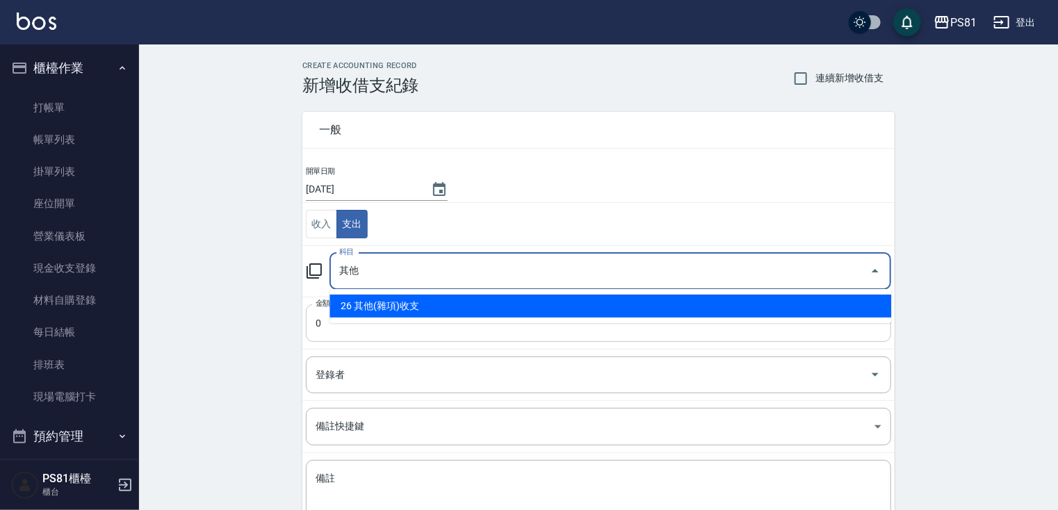
drag, startPoint x: 407, startPoint y: 303, endPoint x: 383, endPoint y: 323, distance: 31.2
click at [407, 303] on li "26 其他(雜項)收支" at bounding box center [610, 306] width 562 height 23
type input "26 其他(雜項)收支"
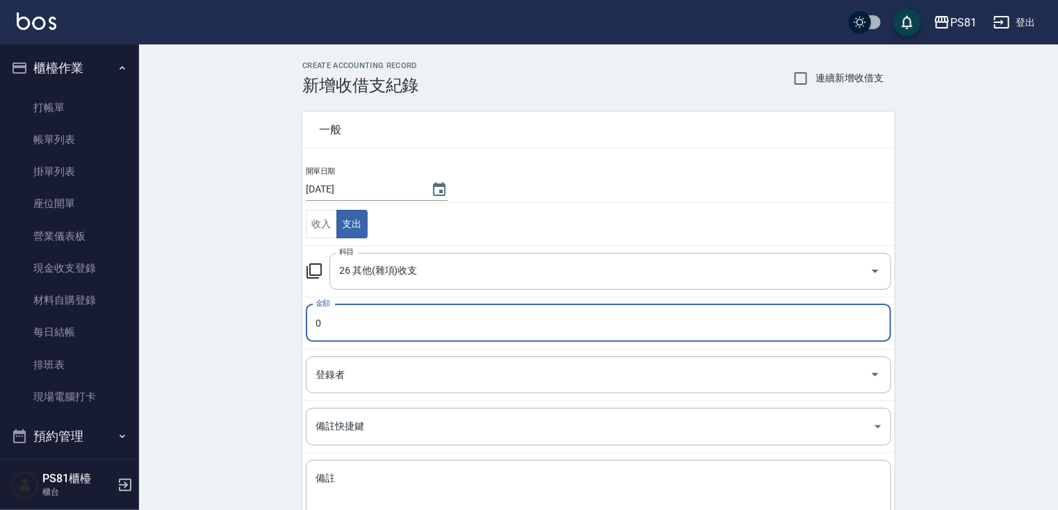
click at [363, 337] on input "0" at bounding box center [598, 323] width 585 height 38
type input "4800"
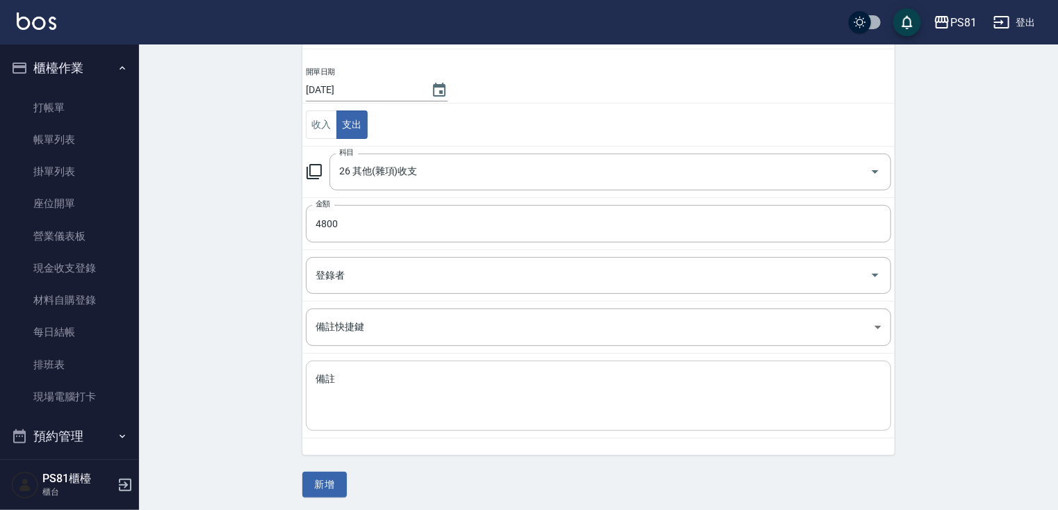
scroll to position [102, 0]
click at [371, 416] on div "x 備註" at bounding box center [598, 393] width 585 height 70
type textarea "f"
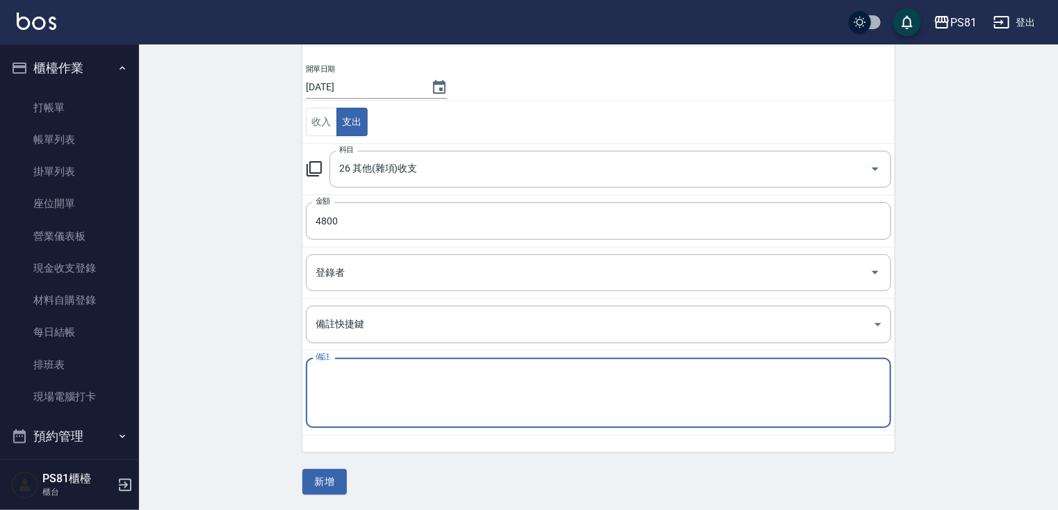
type textarea "ㄜ"
type textarea "髮片"
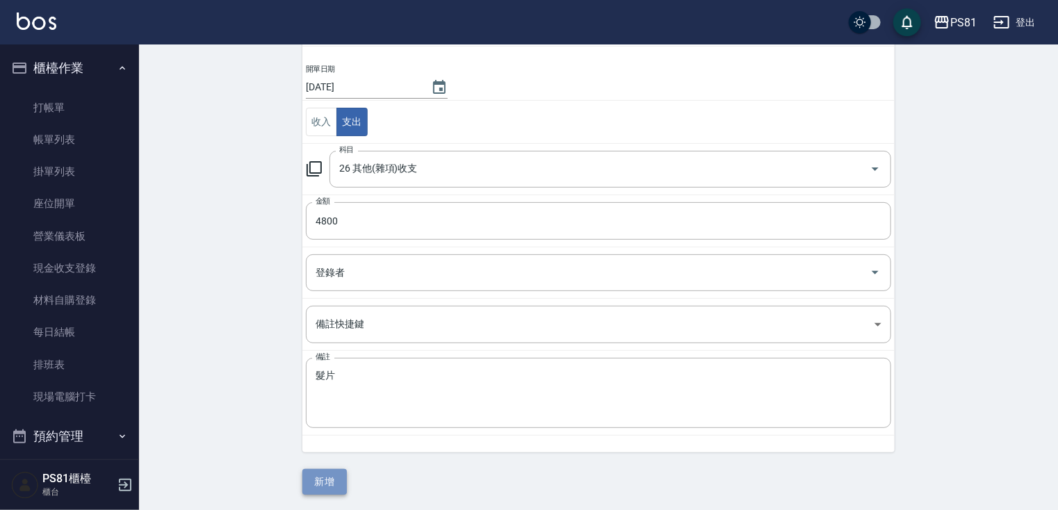
click at [332, 484] on button "新增" at bounding box center [324, 482] width 44 height 26
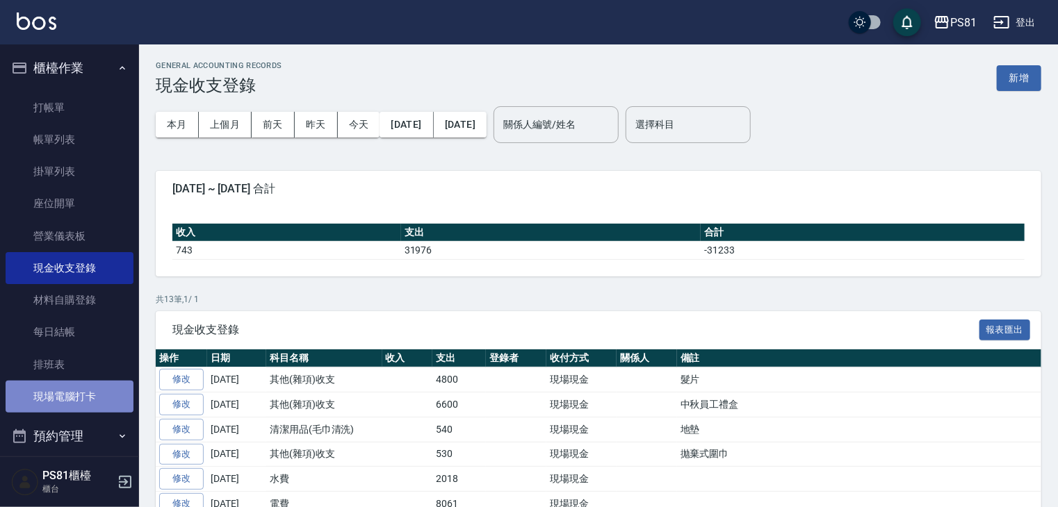
click at [95, 402] on link "現場電腦打卡" at bounding box center [70, 397] width 128 height 32
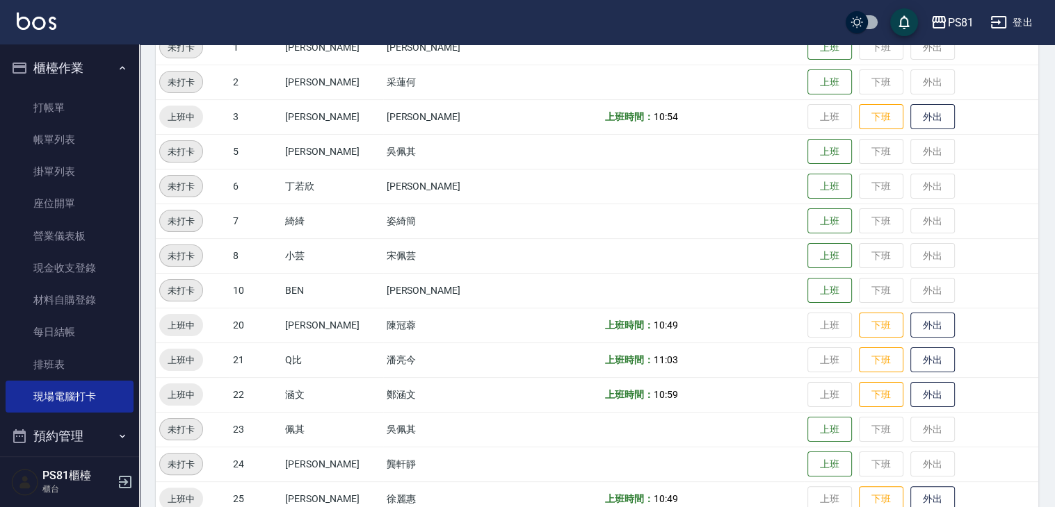
scroll to position [197, 0]
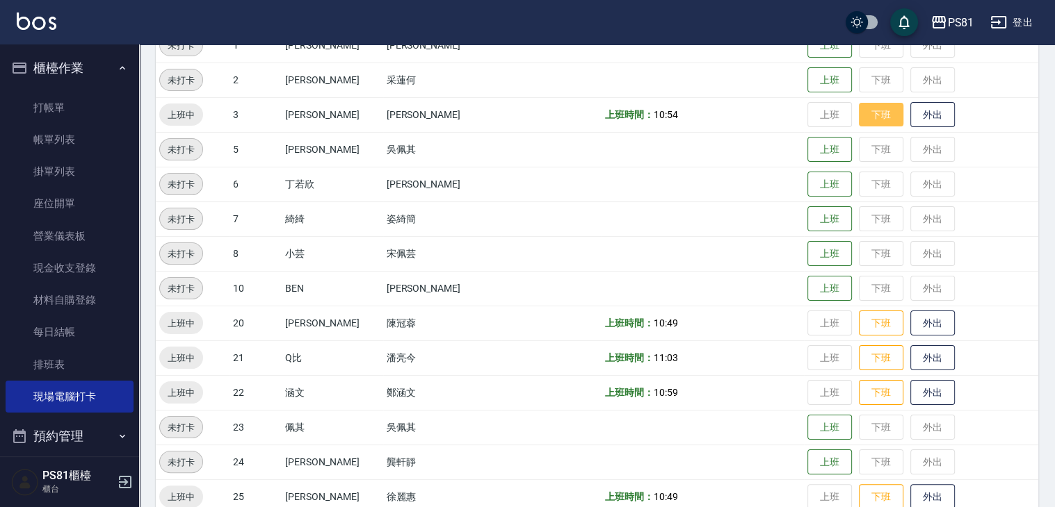
click at [874, 112] on button "下班" at bounding box center [880, 115] width 44 height 24
click at [866, 384] on button "下班" at bounding box center [880, 393] width 44 height 24
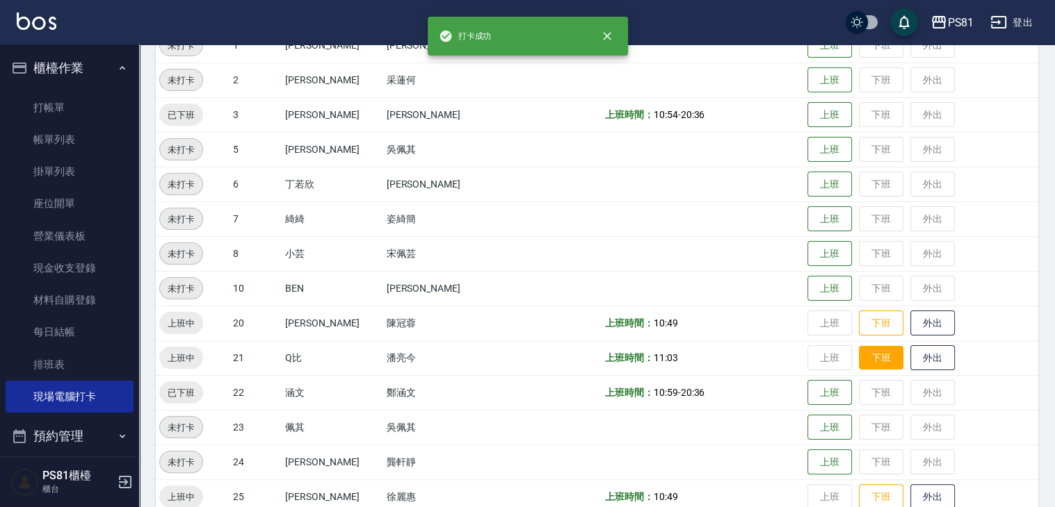
click at [858, 357] on button "下班" at bounding box center [880, 358] width 44 height 24
click at [863, 320] on button "下班" at bounding box center [880, 323] width 44 height 24
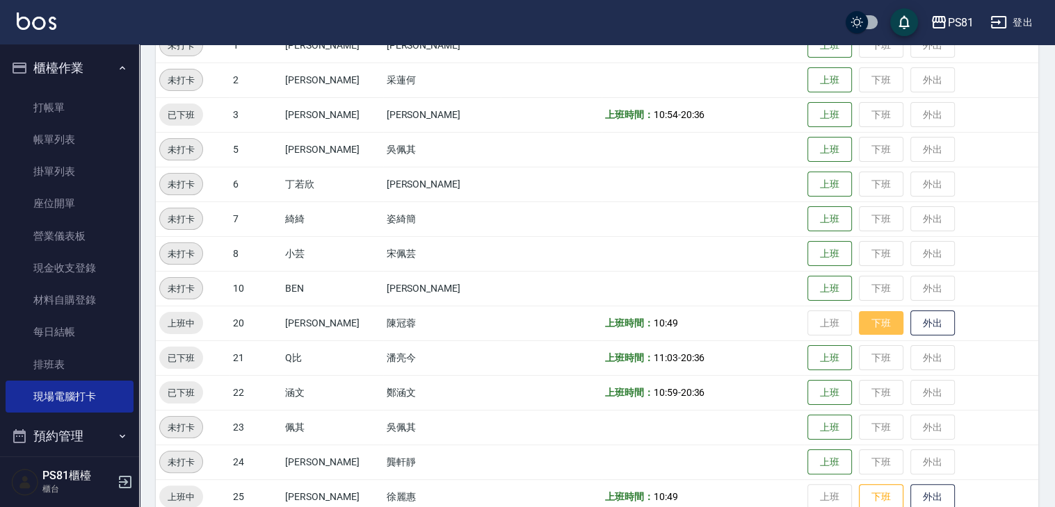
click at [865, 321] on button "下班" at bounding box center [880, 323] width 44 height 24
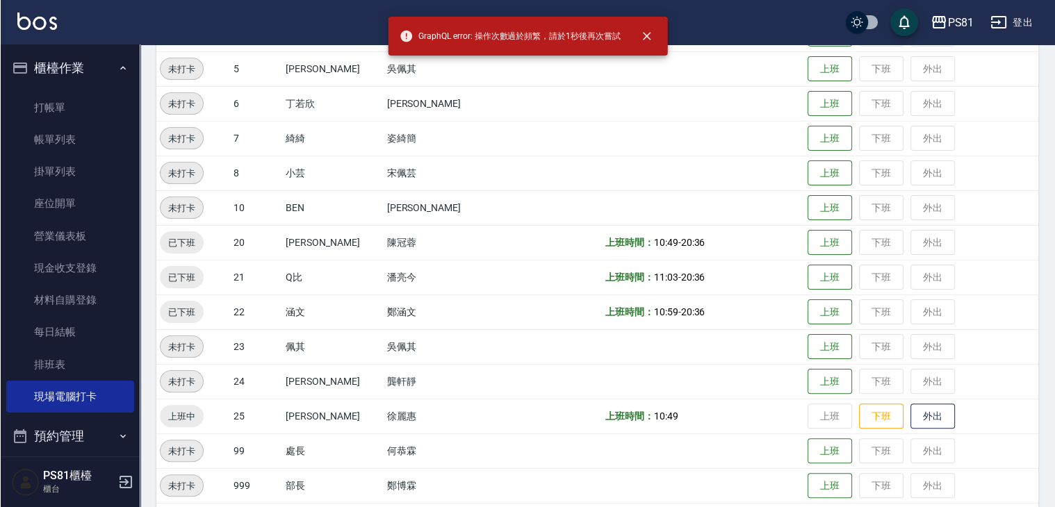
scroll to position [302, 0]
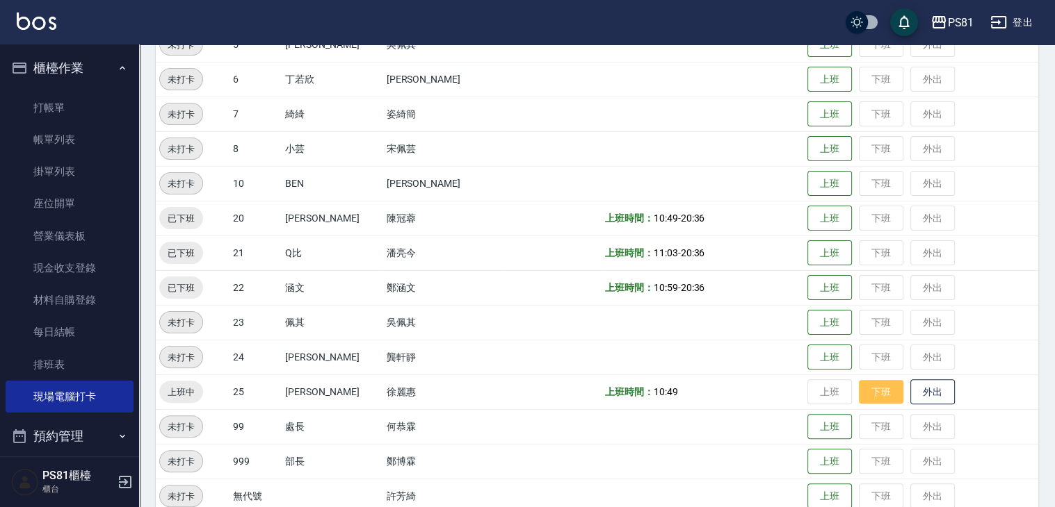
click at [858, 385] on button "下班" at bounding box center [880, 392] width 44 height 24
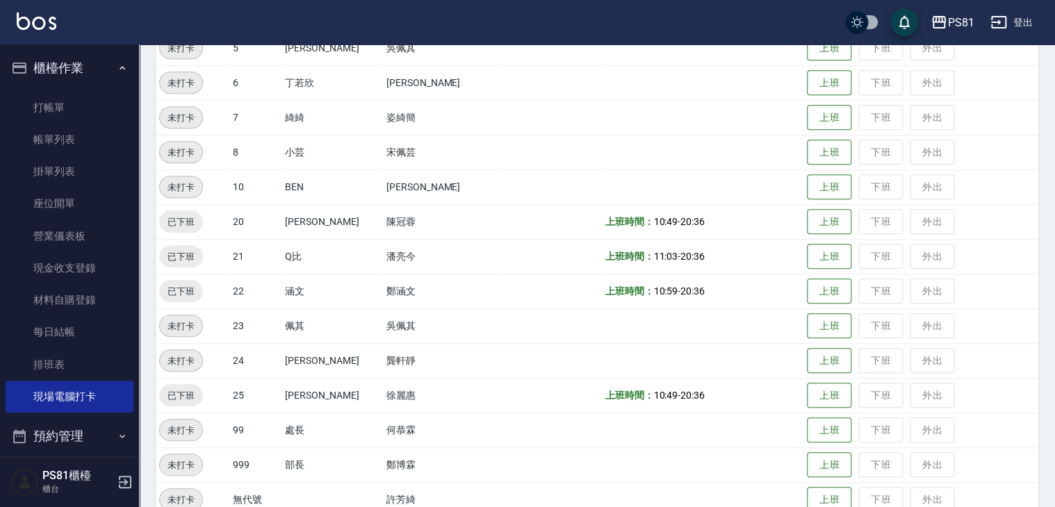
scroll to position [359, 0]
